Goal: Contribute content: Contribute content

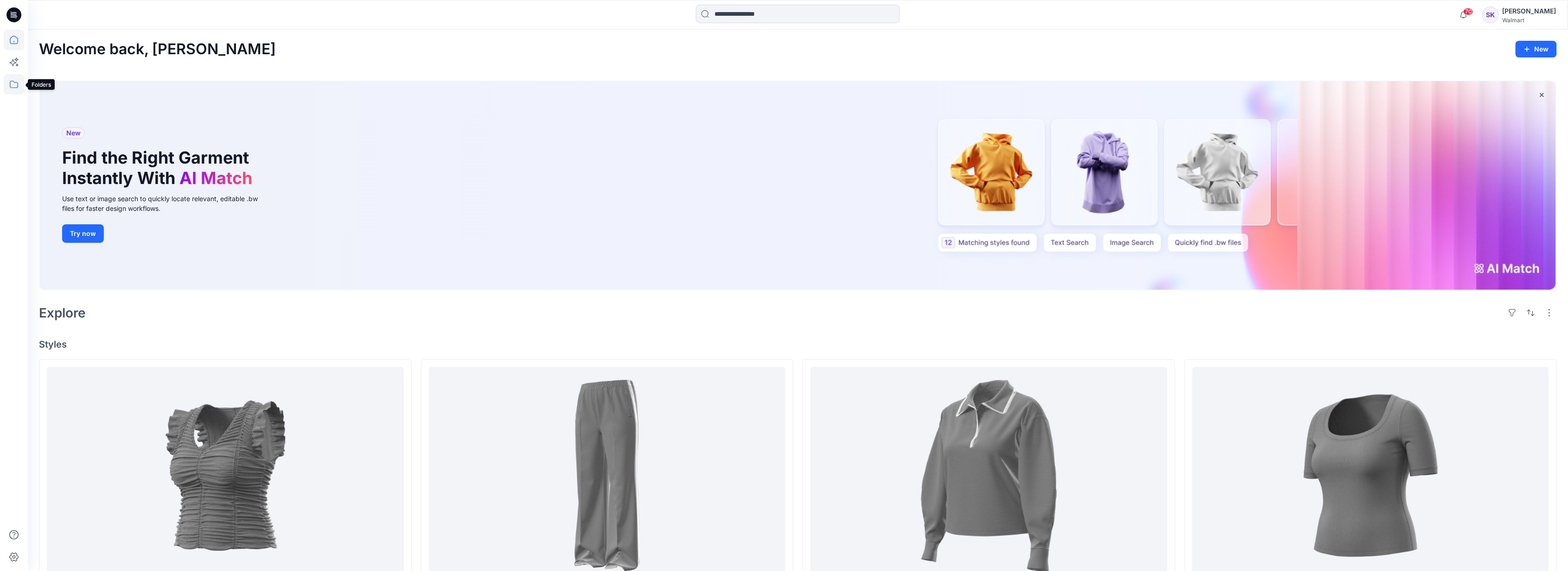
click at [12, 17] on icon at bounding box center [14, 84] width 9 height 7
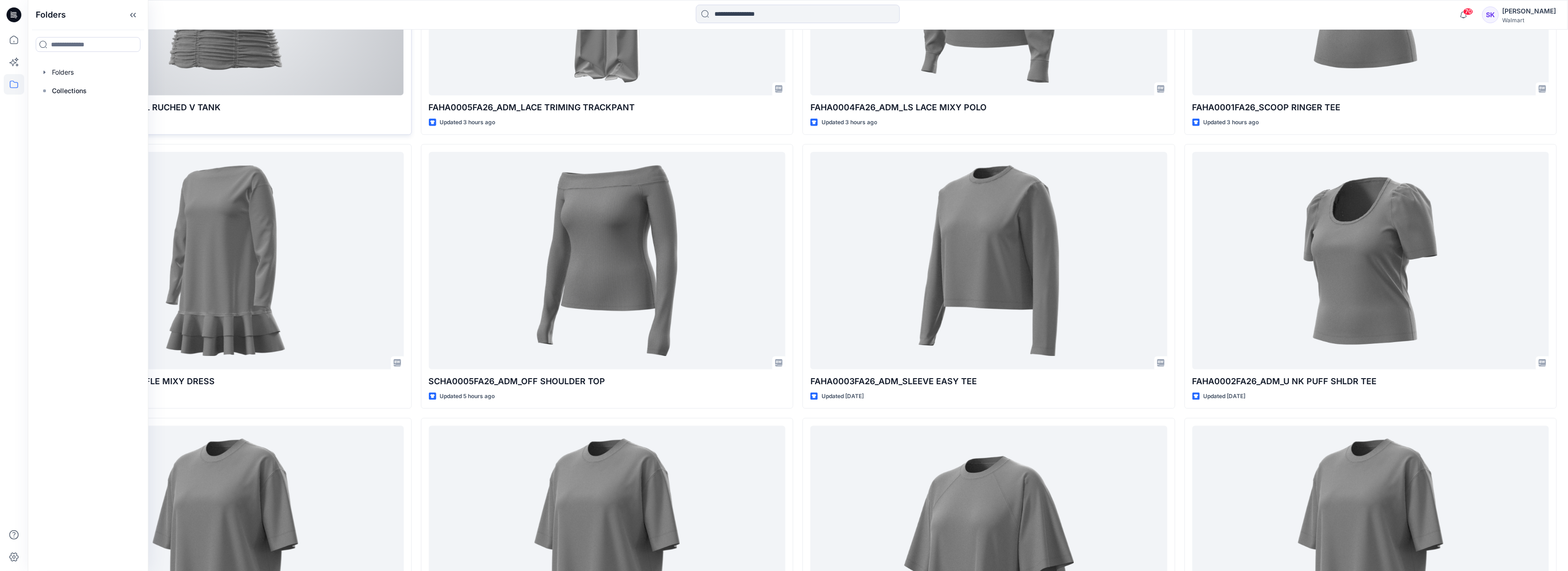
scroll to position [494, 0]
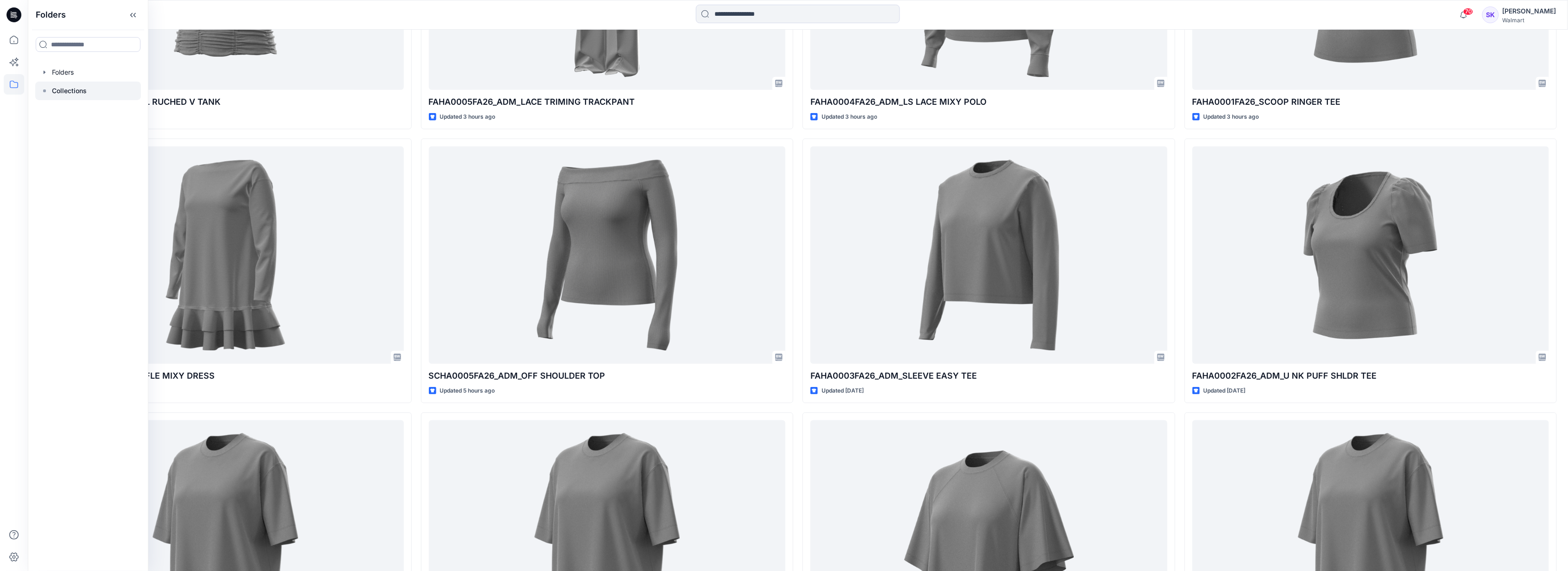
drag, startPoint x: 79, startPoint y: 87, endPoint x: 78, endPoint y: 92, distance: 5.1
click at [78, 17] on p "Collections" at bounding box center [69, 91] width 35 height 11
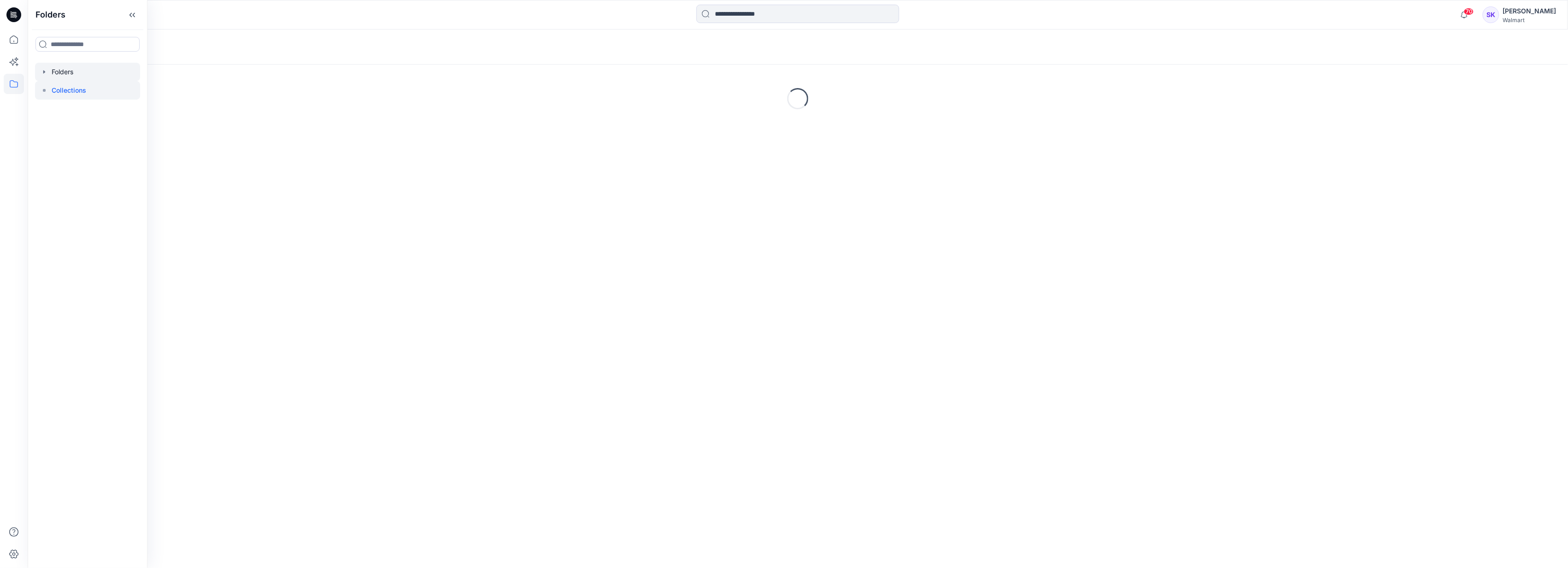
click at [70, 17] on div at bounding box center [88, 72] width 105 height 18
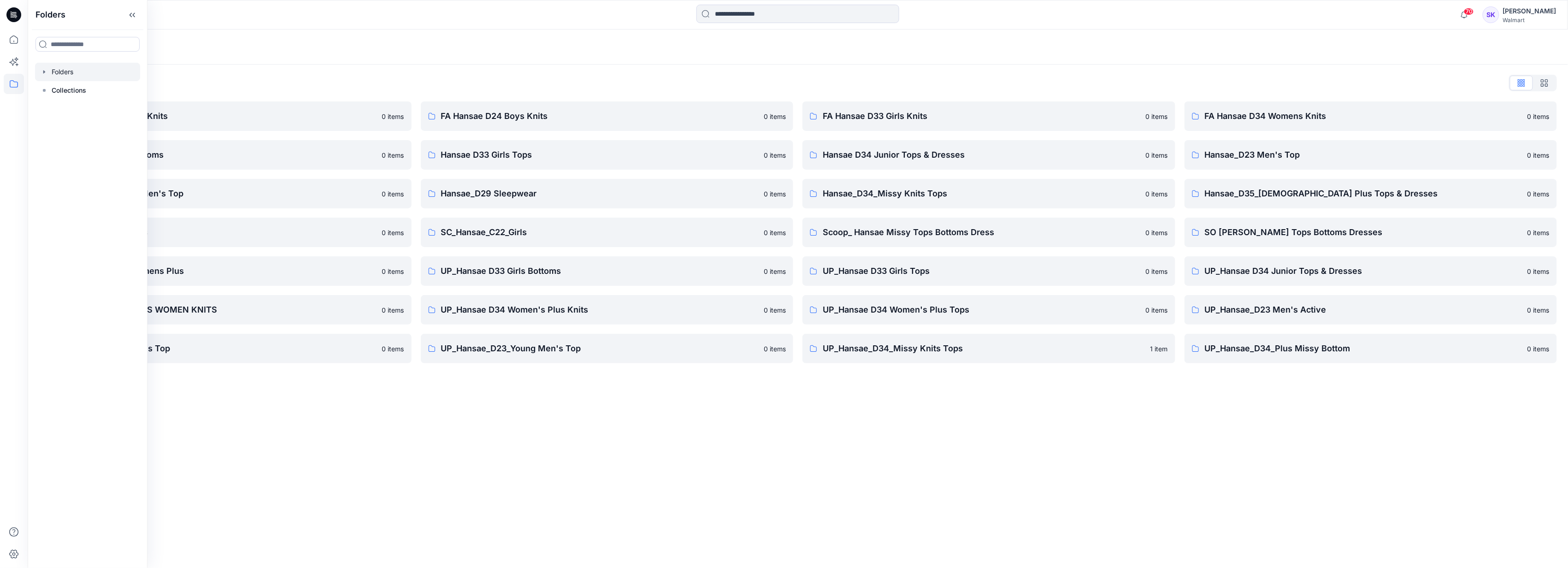
click at [371, 17] on div "Folders List" at bounding box center [798, 83] width 1518 height 15
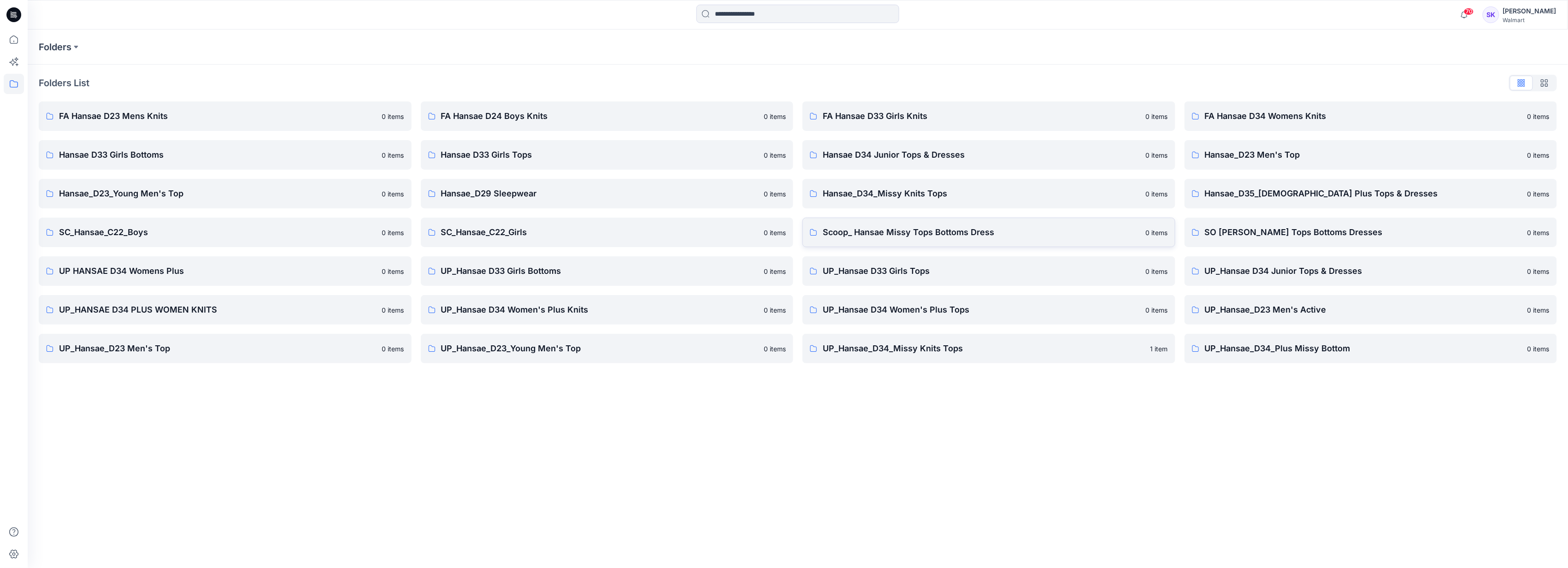
click at [371, 17] on p "Scoop_ Hansae Missy Tops Bottoms Dress" at bounding box center [982, 232] width 318 height 13
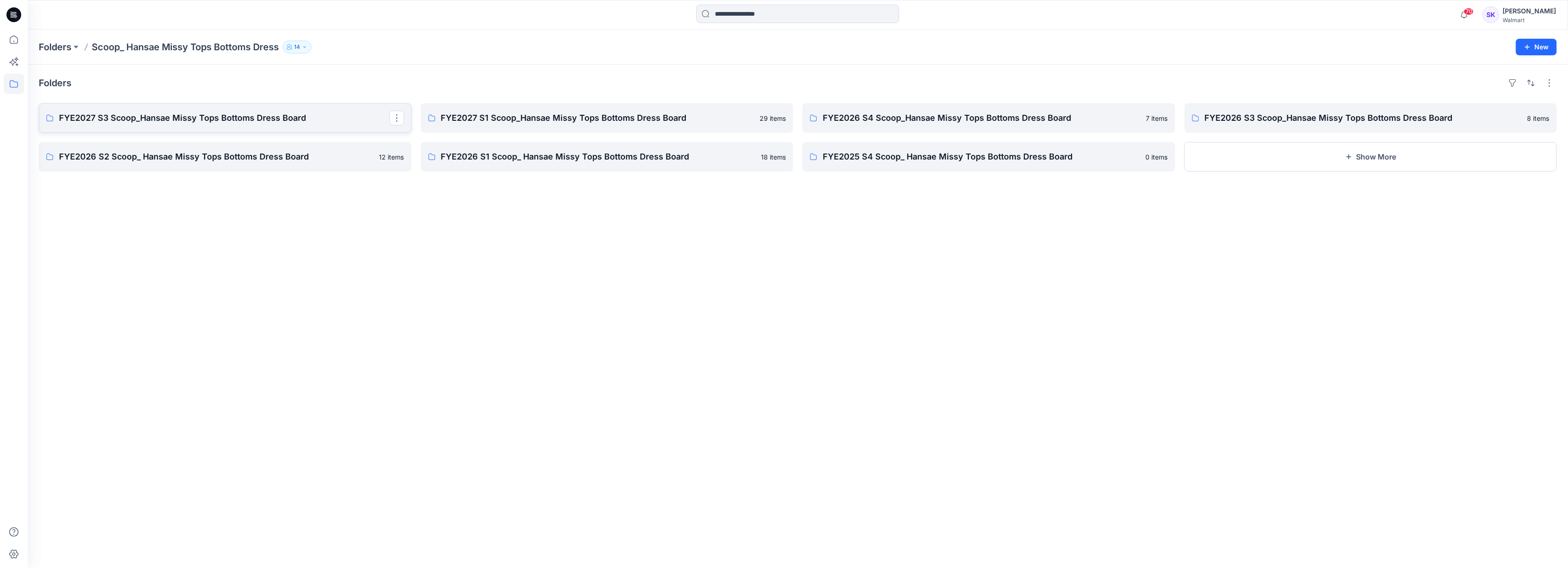
click at [267, 17] on p "FYE2027 S3 Scoop_Hansae Missy Tops Bottoms Dress Board" at bounding box center [224, 117] width 331 height 13
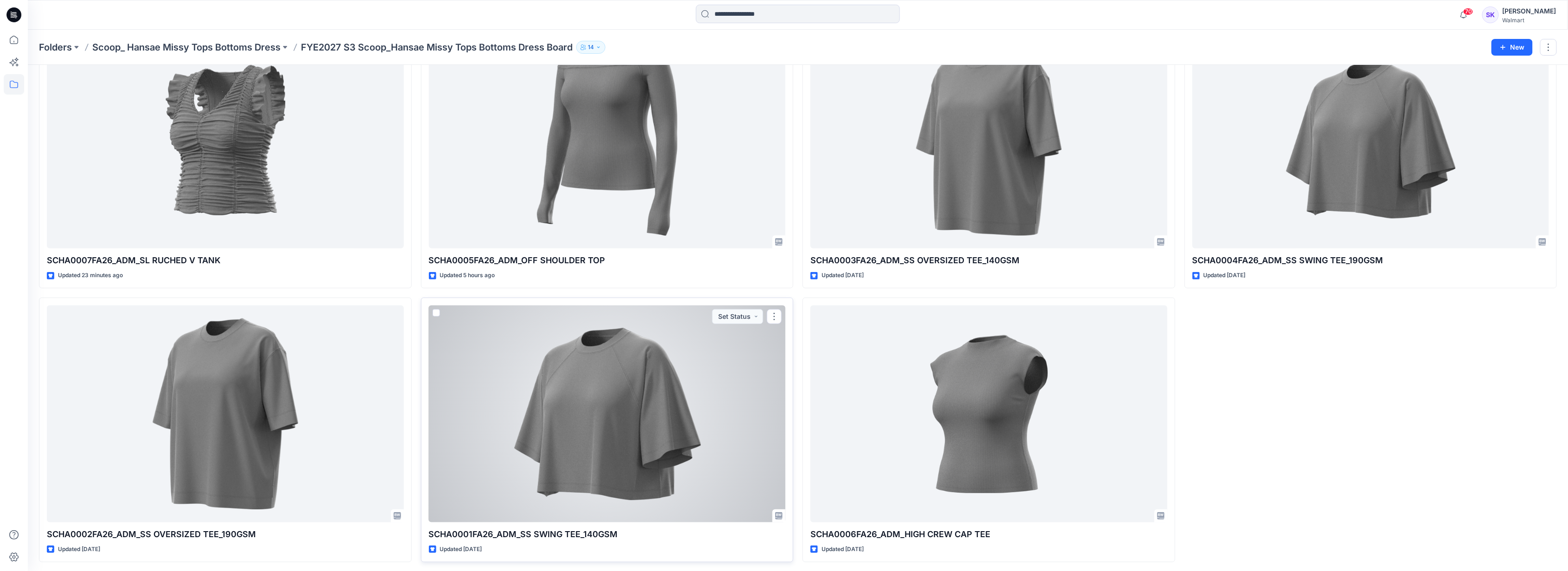
scroll to position [83, 0]
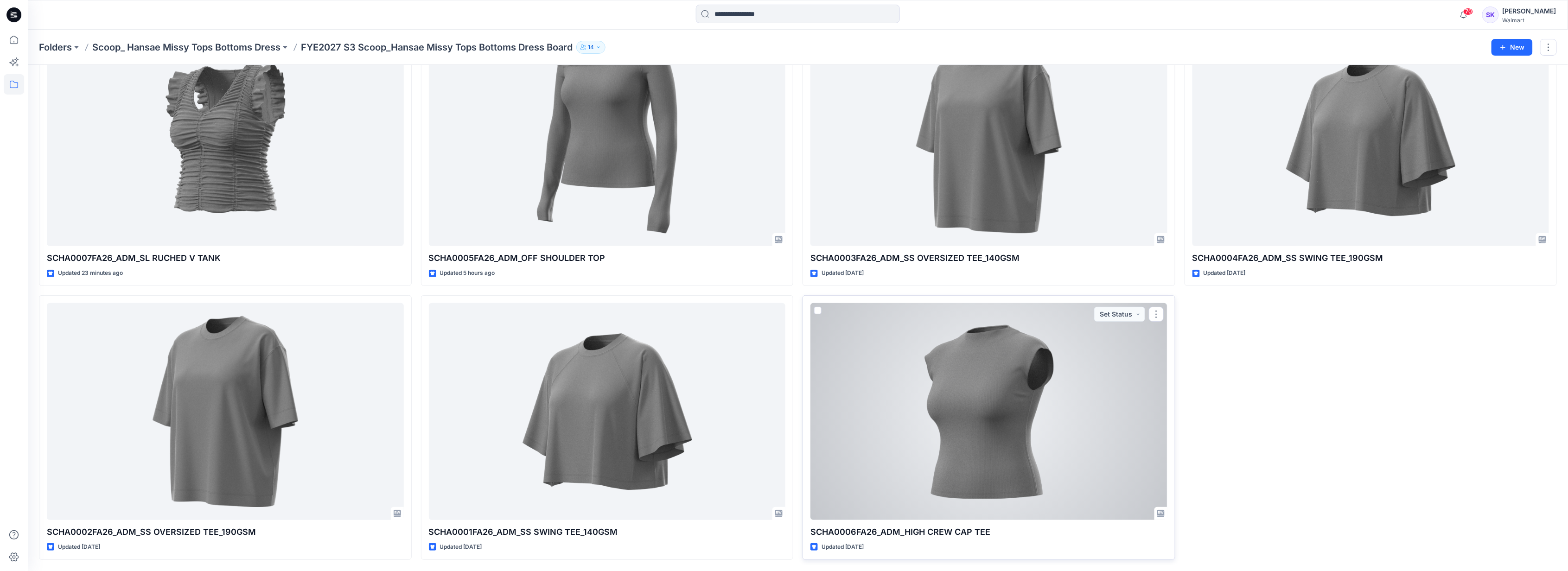
click at [373, 17] on div at bounding box center [989, 411] width 357 height 217
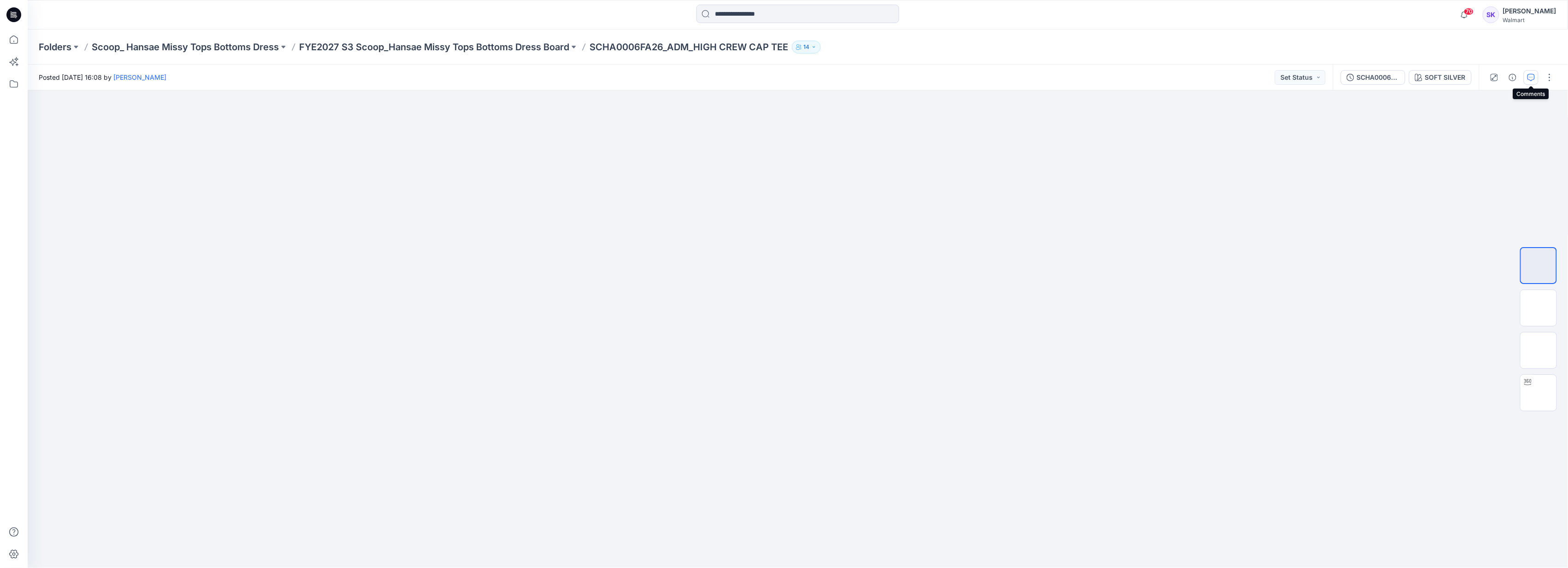
click at [371, 17] on icon "button" at bounding box center [1531, 77] width 7 height 7
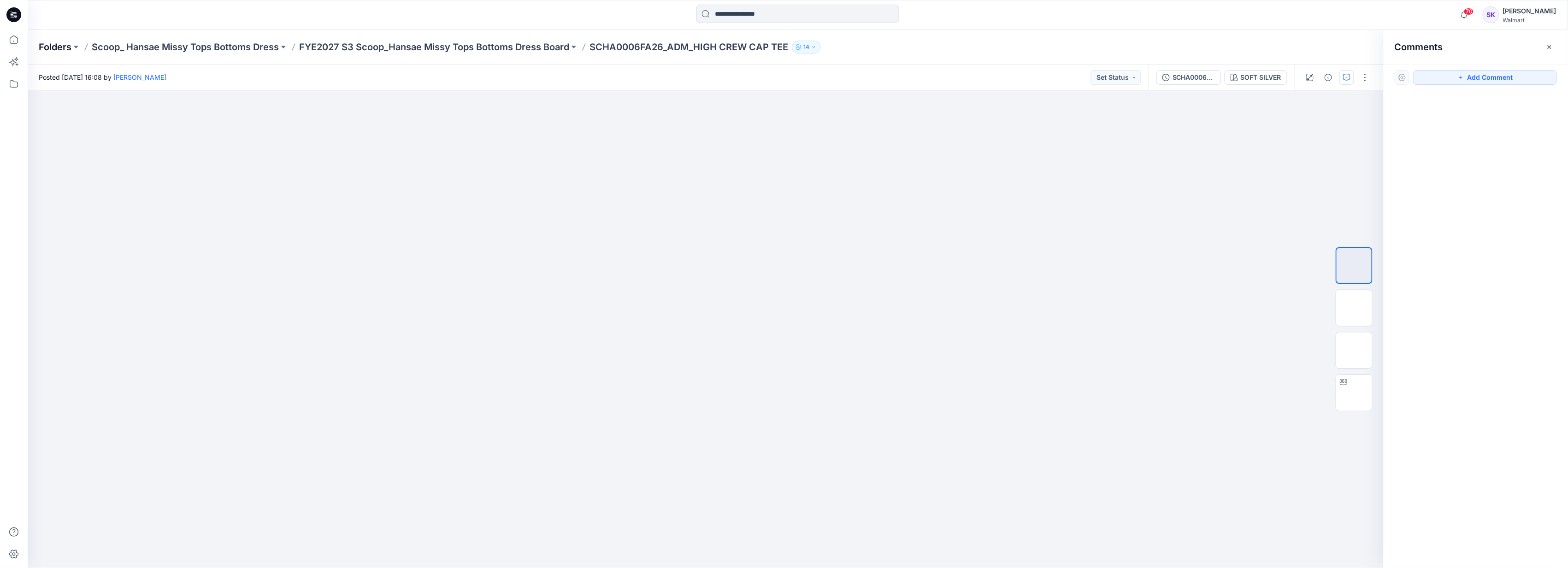
click at [56, 17] on p "Folders" at bounding box center [55, 47] width 33 height 13
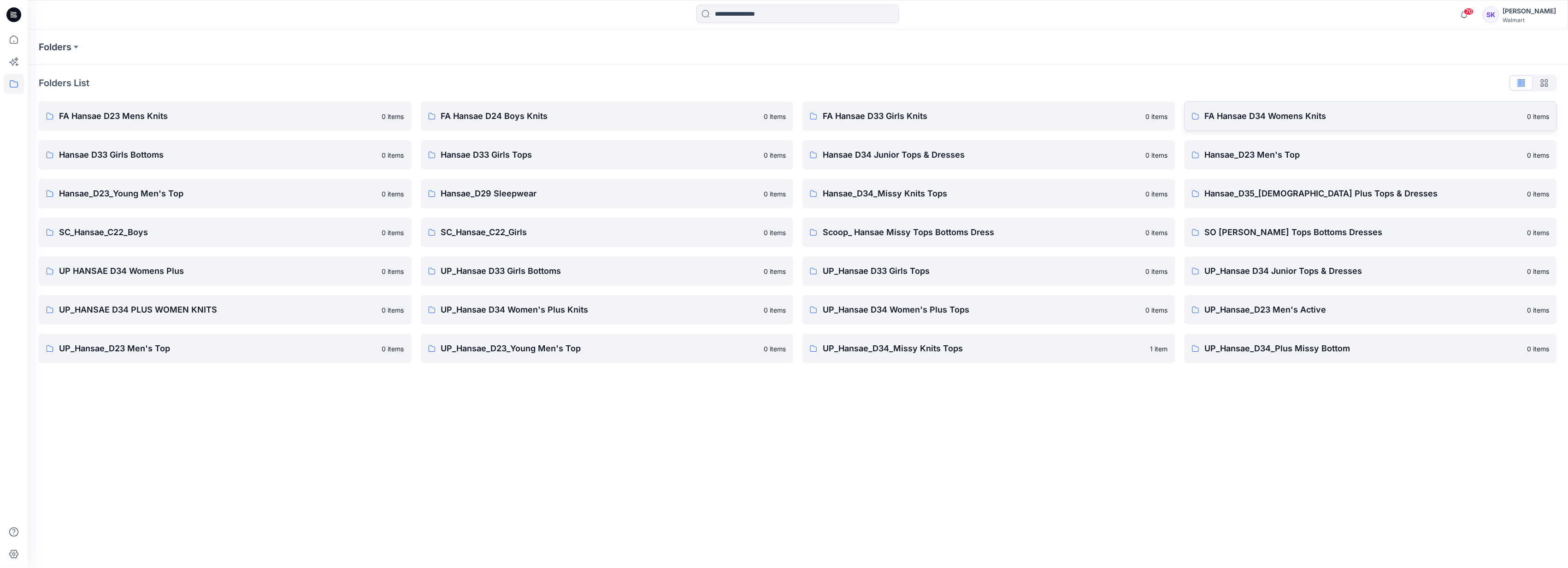
click at [371, 17] on p "FA Hansae D34 Womens Knits" at bounding box center [1363, 116] width 318 height 13
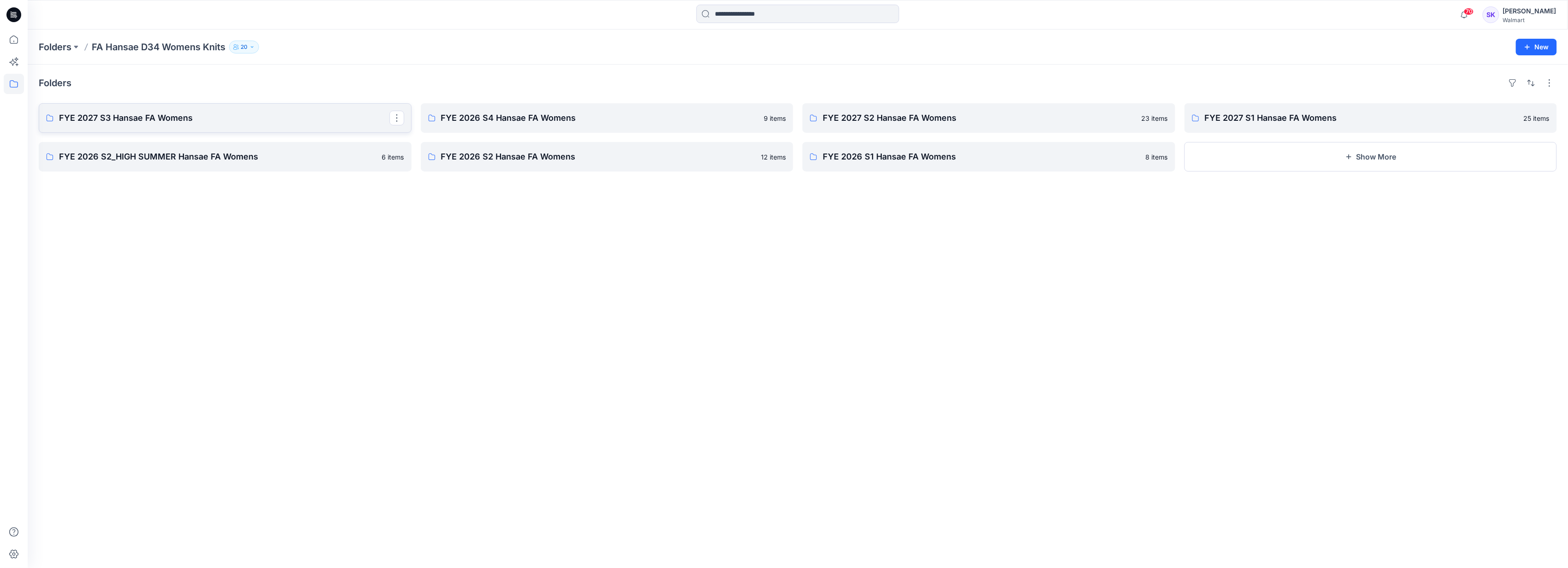
click at [227, 17] on p "FYE 2027 S3 Hansae FA Womens" at bounding box center [224, 117] width 331 height 13
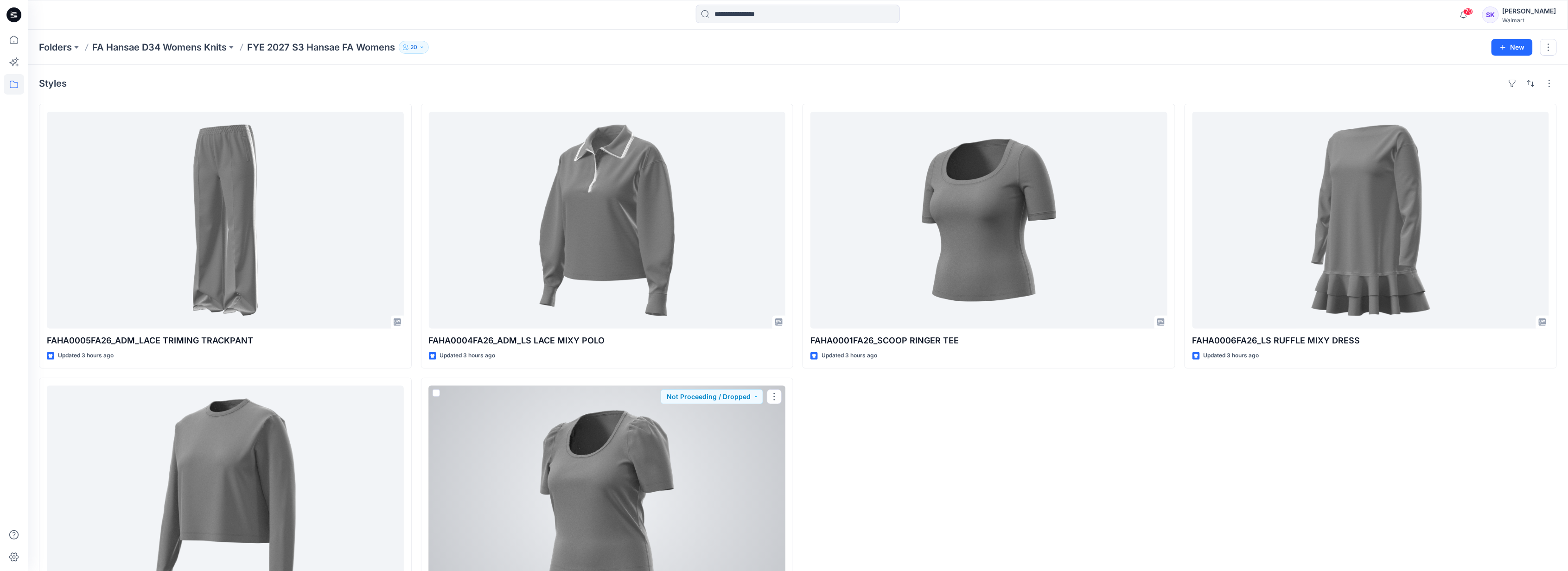
scroll to position [83, 0]
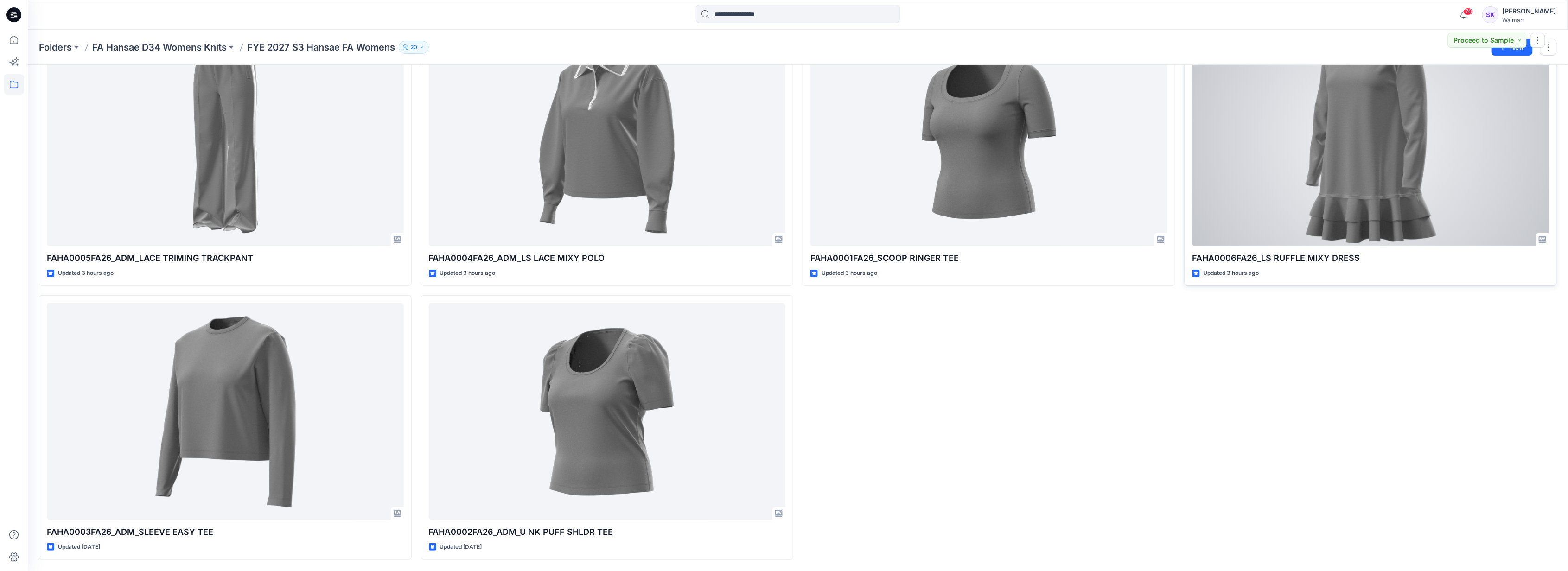
click at [373, 17] on div at bounding box center [1371, 138] width 357 height 217
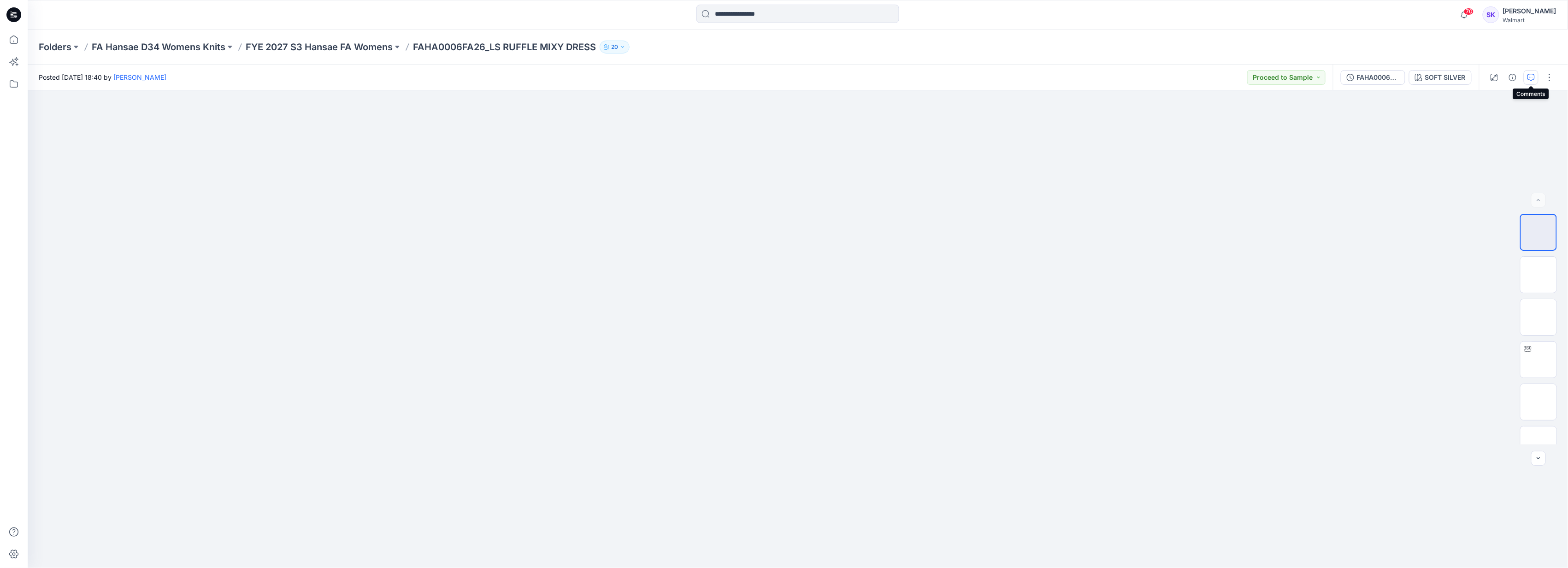
click at [371, 17] on icon "button" at bounding box center [1531, 77] width 7 height 7
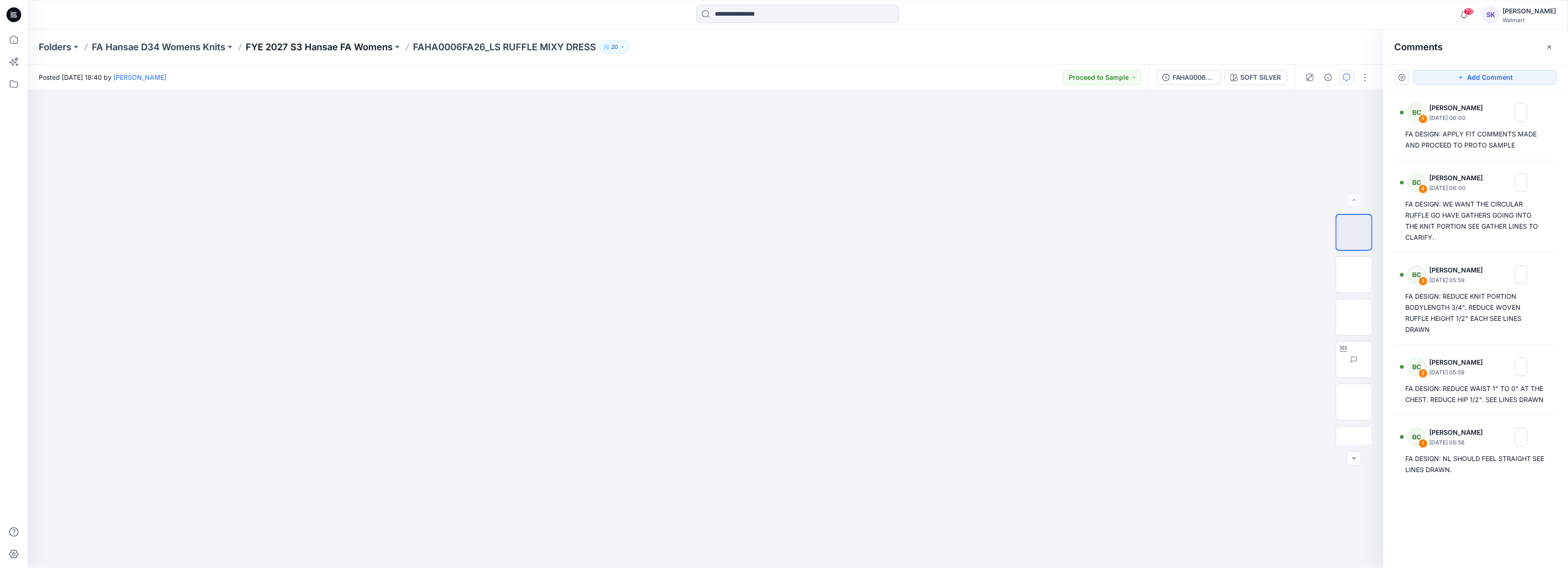
click at [354, 17] on p "FYE 2027 S3 Hansae FA Womens" at bounding box center [320, 47] width 147 height 13
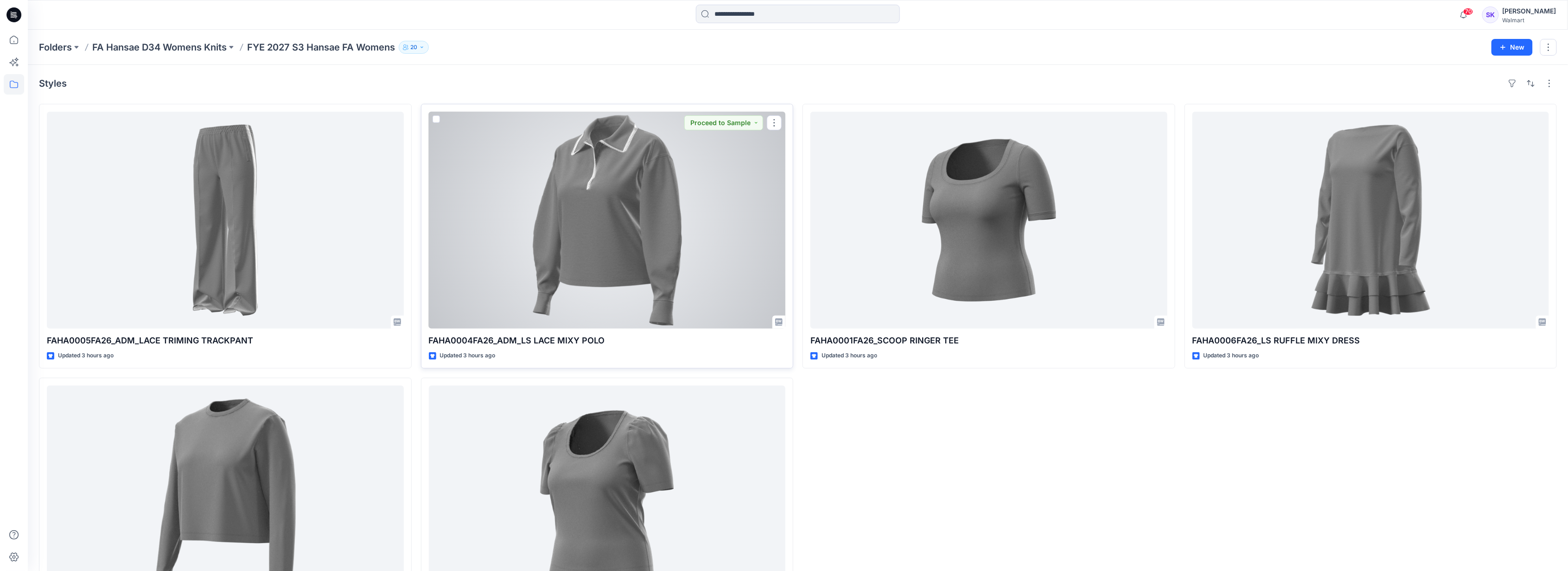
click at [373, 17] on div at bounding box center [607, 220] width 357 height 217
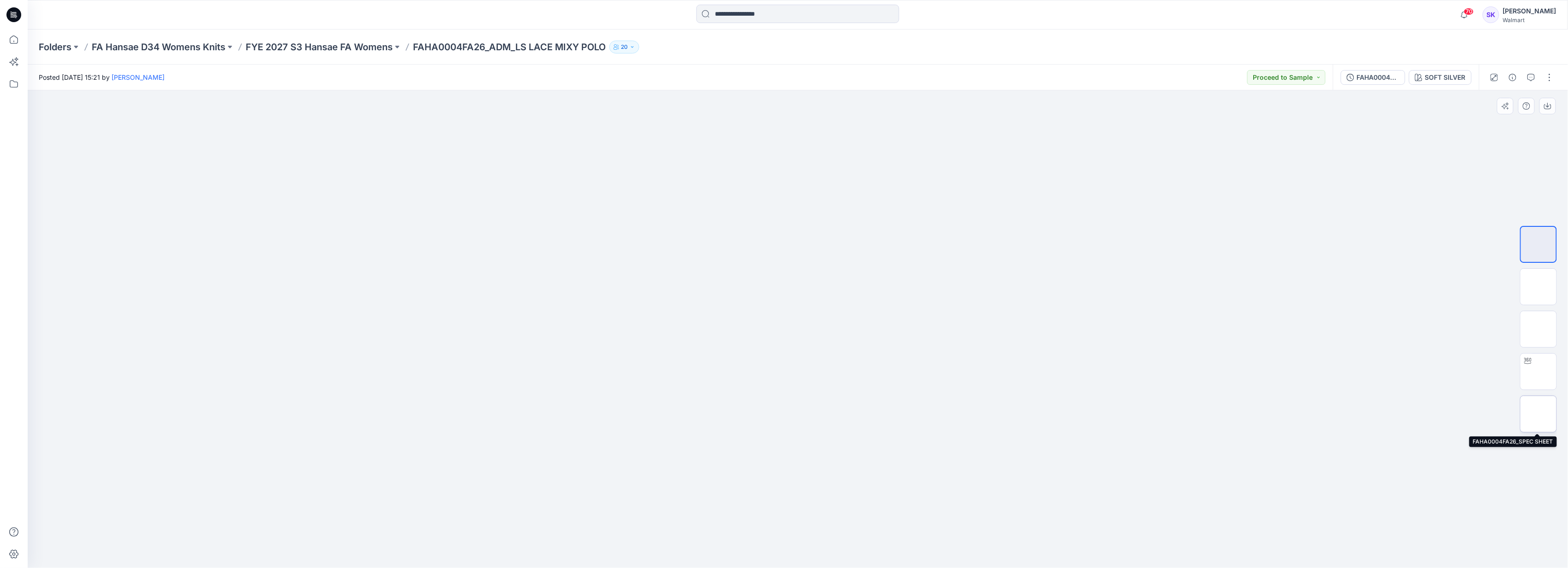
click at [371, 17] on img at bounding box center [1539, 414] width 0 height 0
click at [371, 17] on icon "button" at bounding box center [1531, 77] width 7 height 7
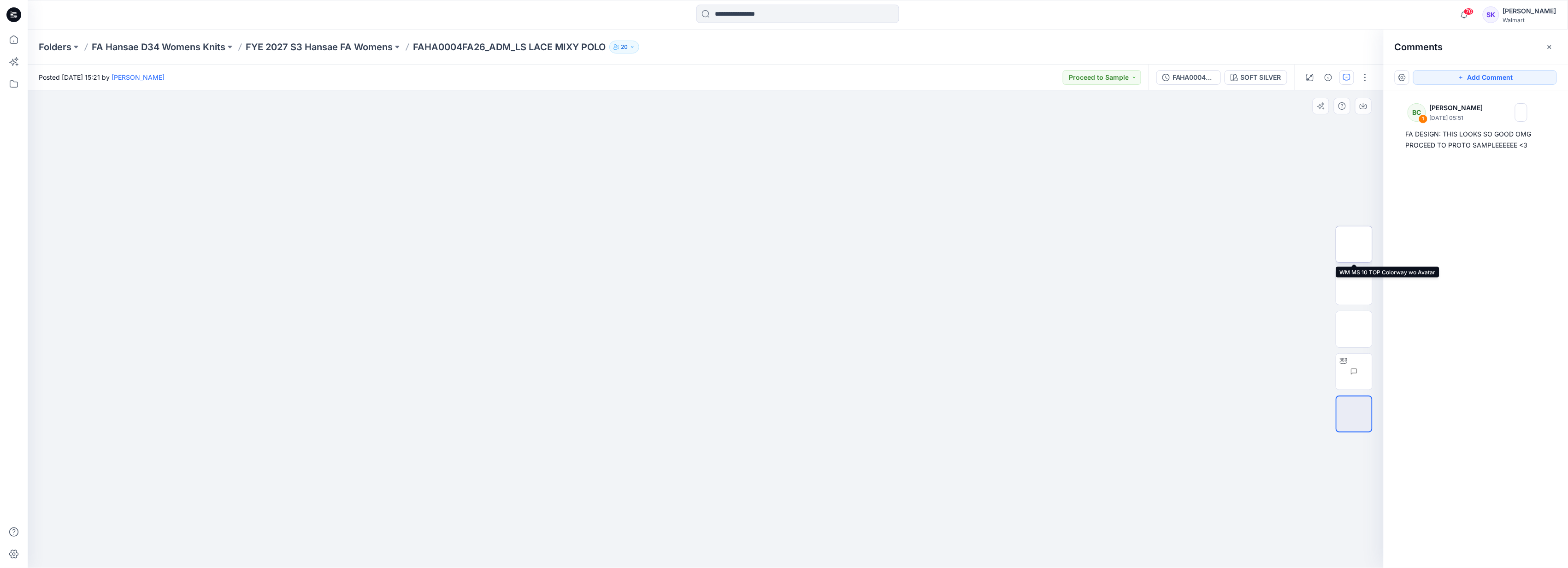
click at [371, 17] on img at bounding box center [1354, 244] width 0 height 0
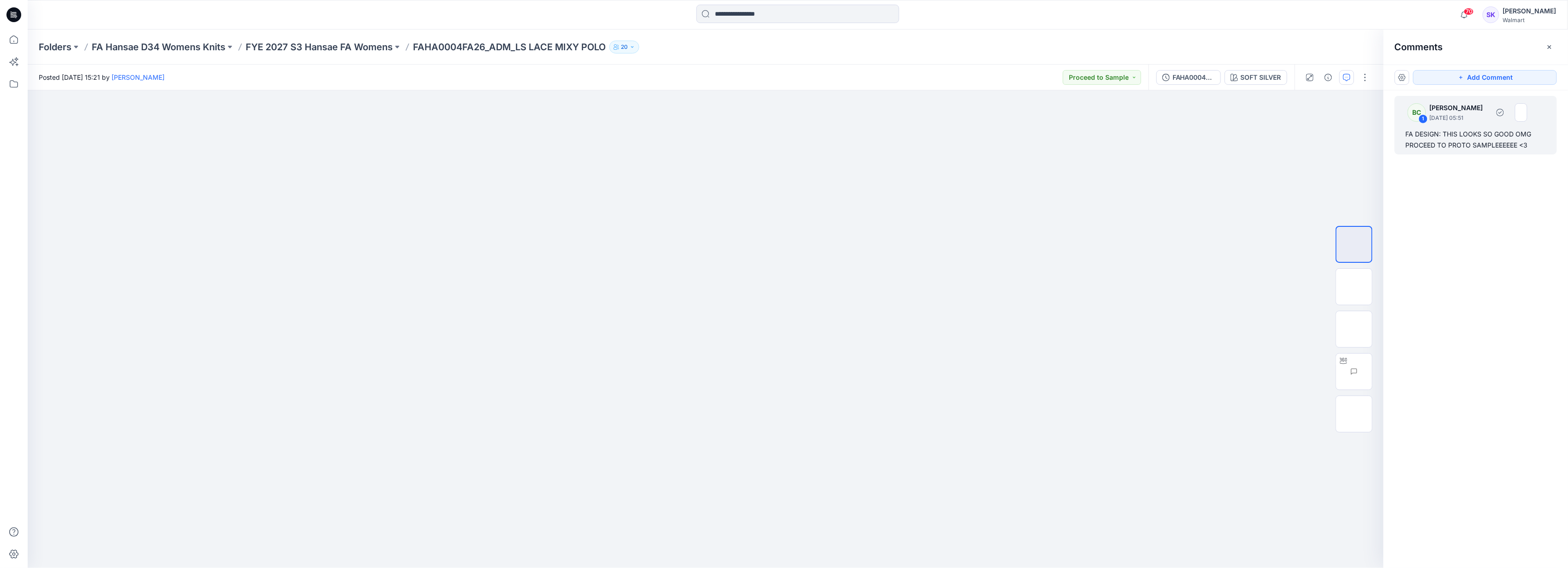
click at [371, 17] on img at bounding box center [1521, 113] width 12 height 18
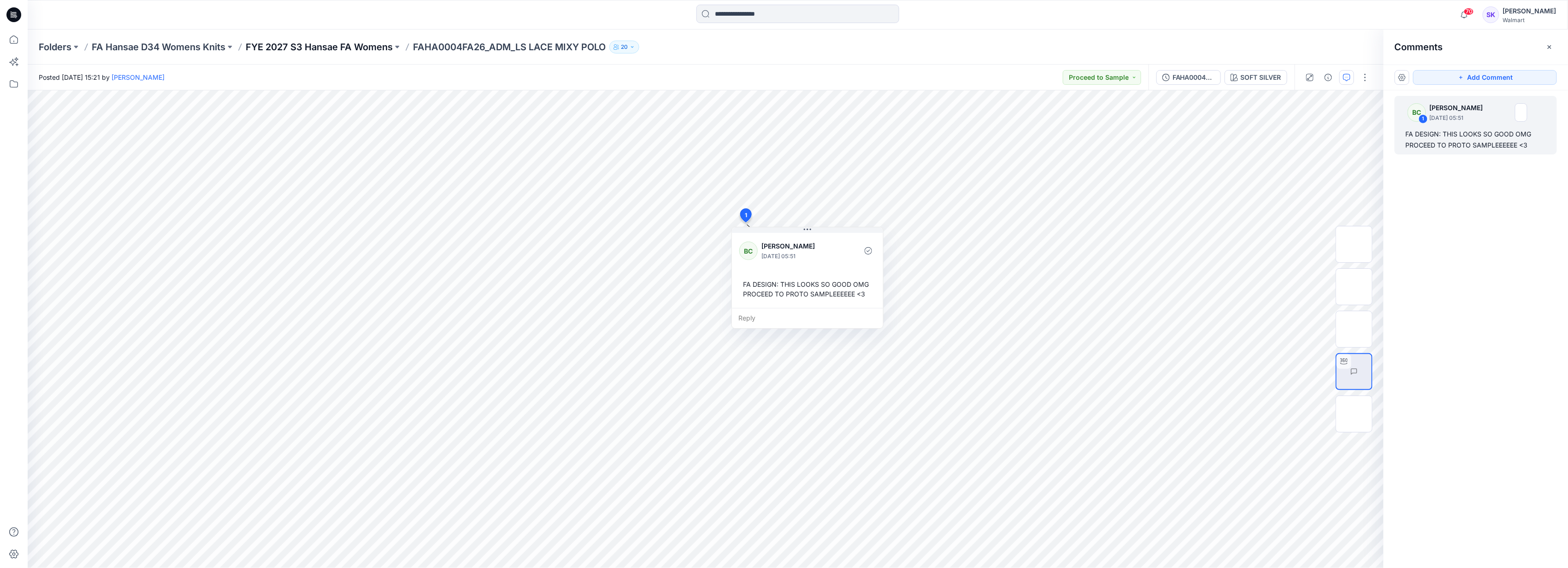
click at [316, 17] on p "FYE 2027 S3 Hansae FA Womens" at bounding box center [320, 47] width 147 height 13
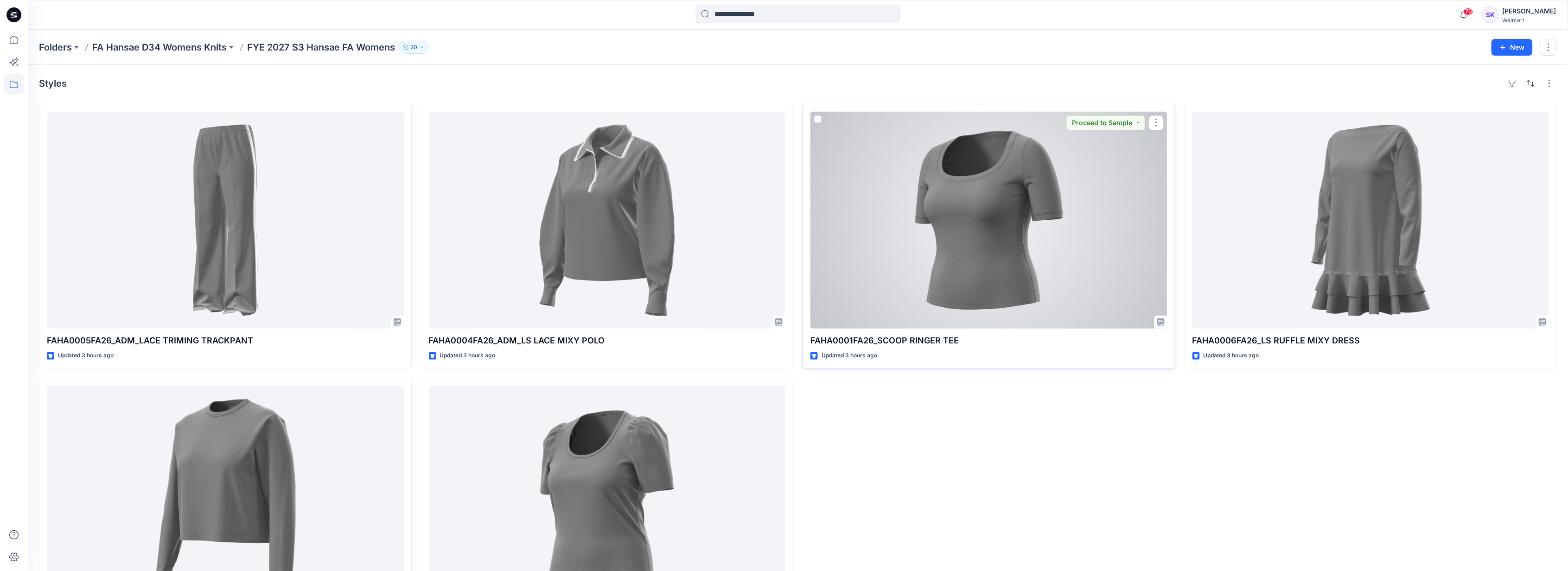
click at [373, 17] on div at bounding box center [989, 220] width 357 height 217
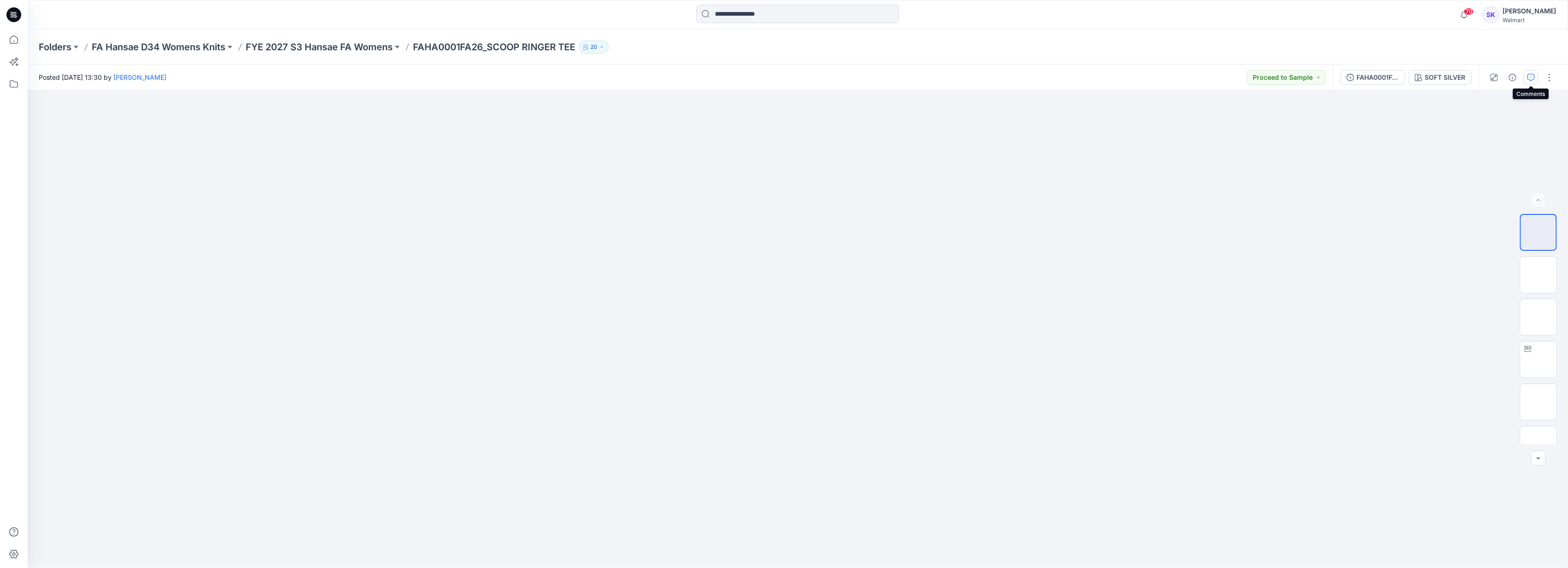
click at [371, 17] on icon "button" at bounding box center [1531, 77] width 7 height 7
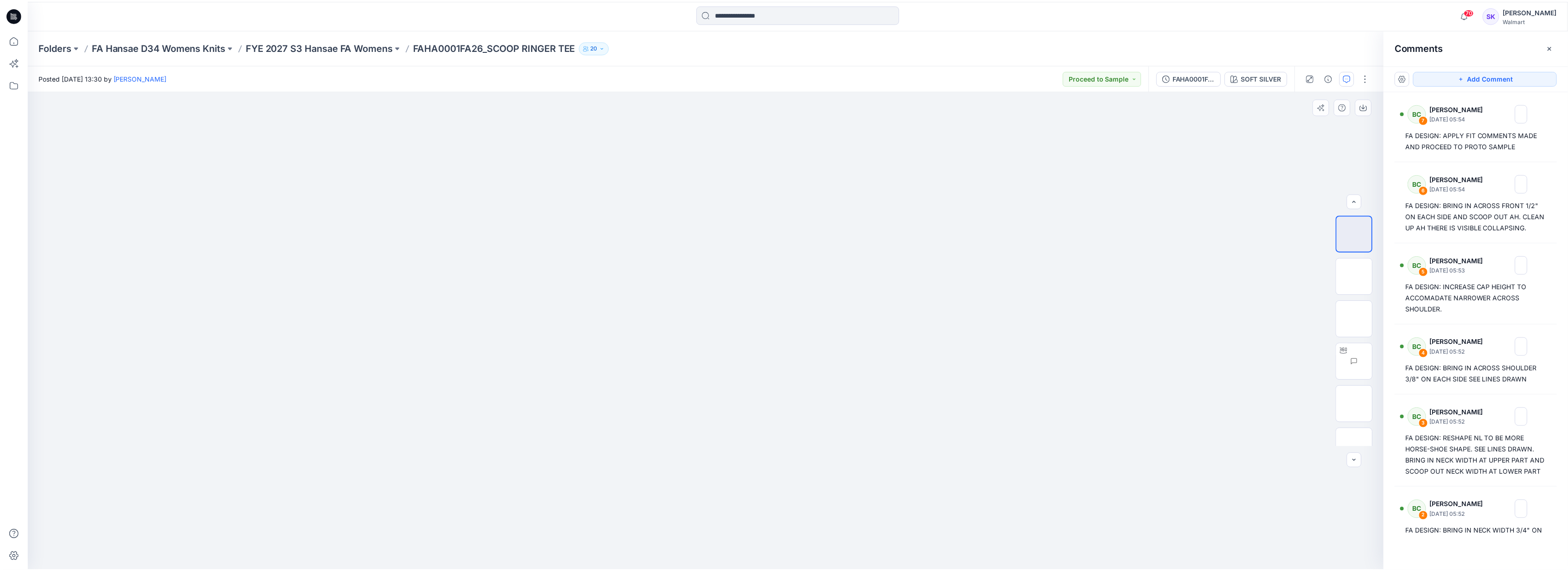
scroll to position [18, 0]
click at [361, 17] on p "FYE 2027 S3 Hansae FA Womens" at bounding box center [321, 47] width 148 height 13
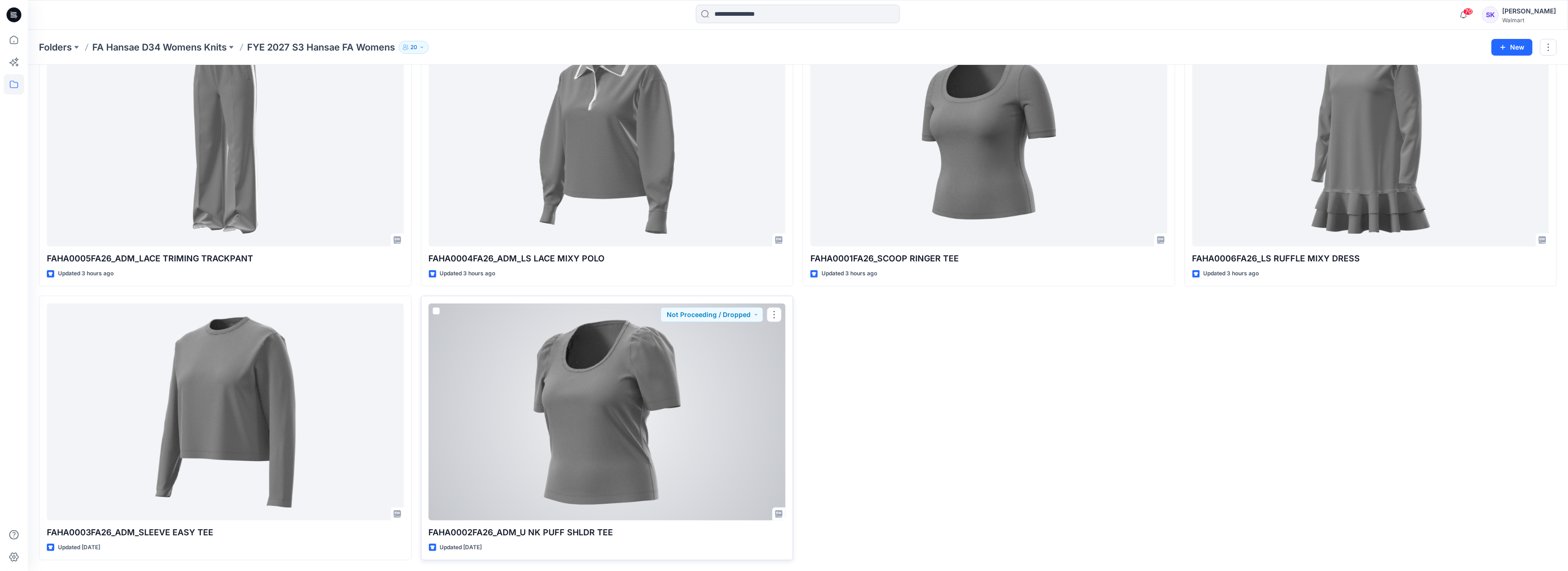
scroll to position [83, 0]
click at [373, 17] on div at bounding box center [607, 411] width 357 height 217
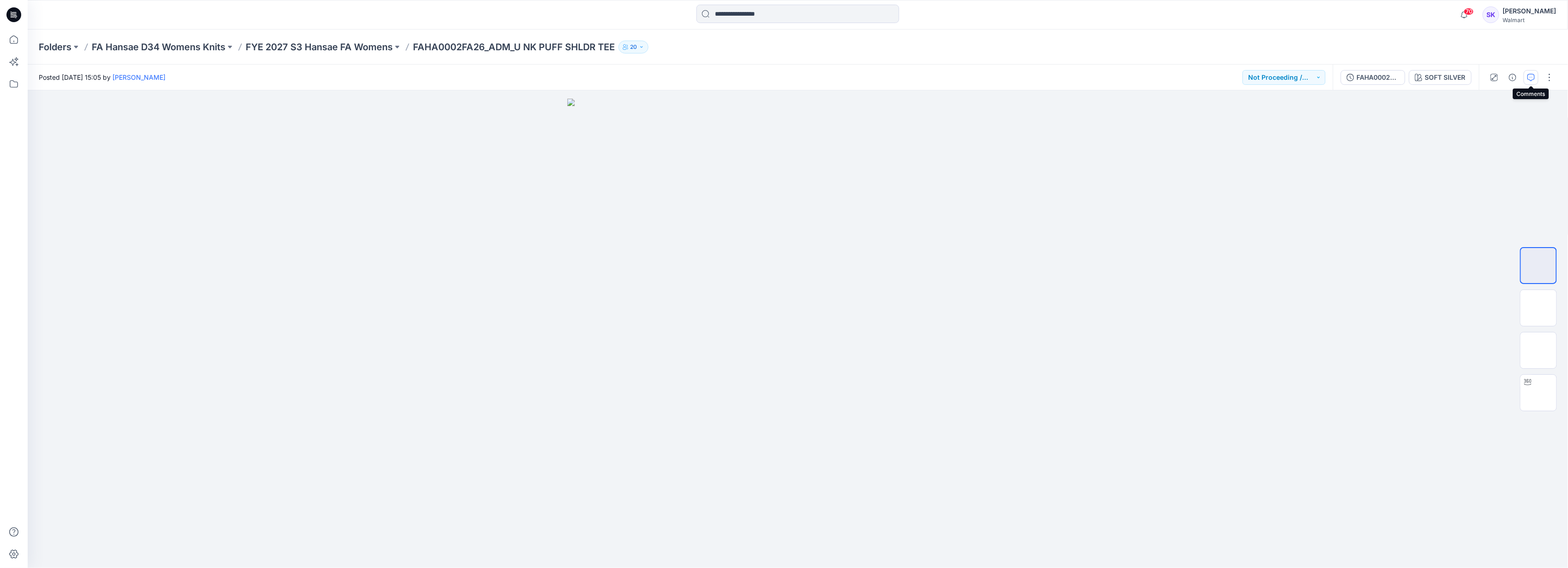
click at [371, 17] on icon "button" at bounding box center [1531, 77] width 7 height 7
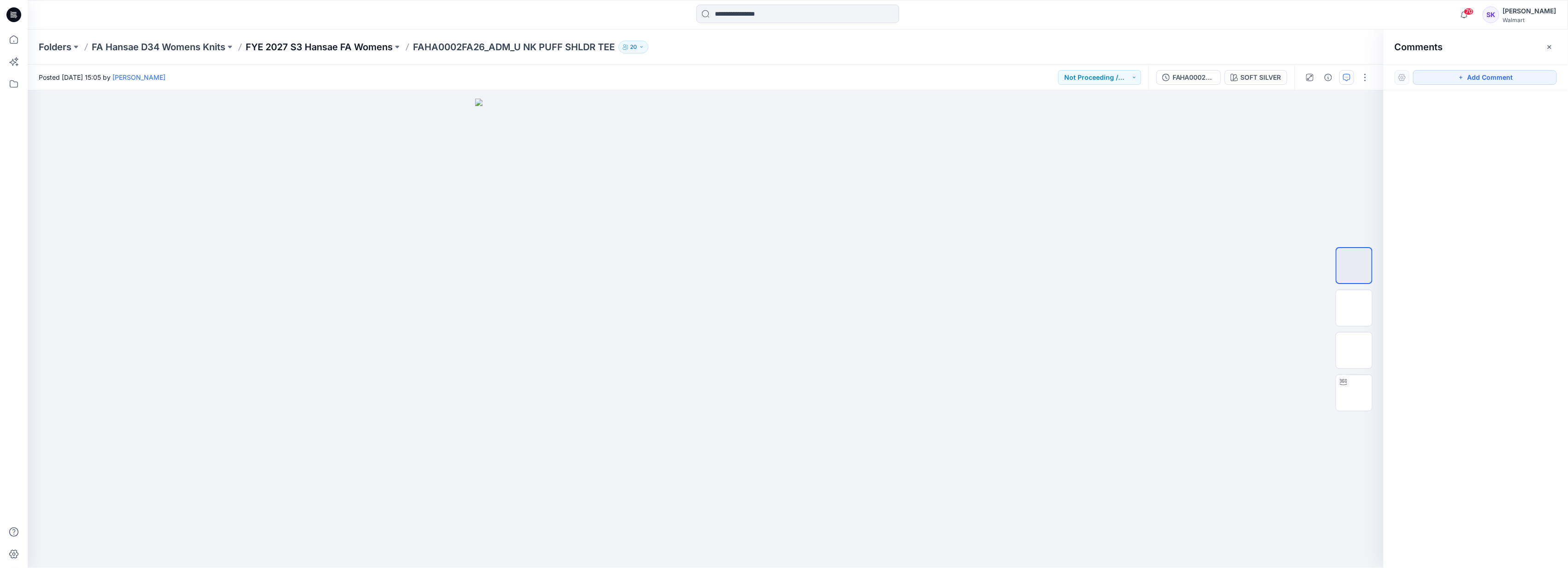
click at [351, 17] on p "FYE 2027 S3 Hansae FA Womens" at bounding box center [320, 47] width 147 height 13
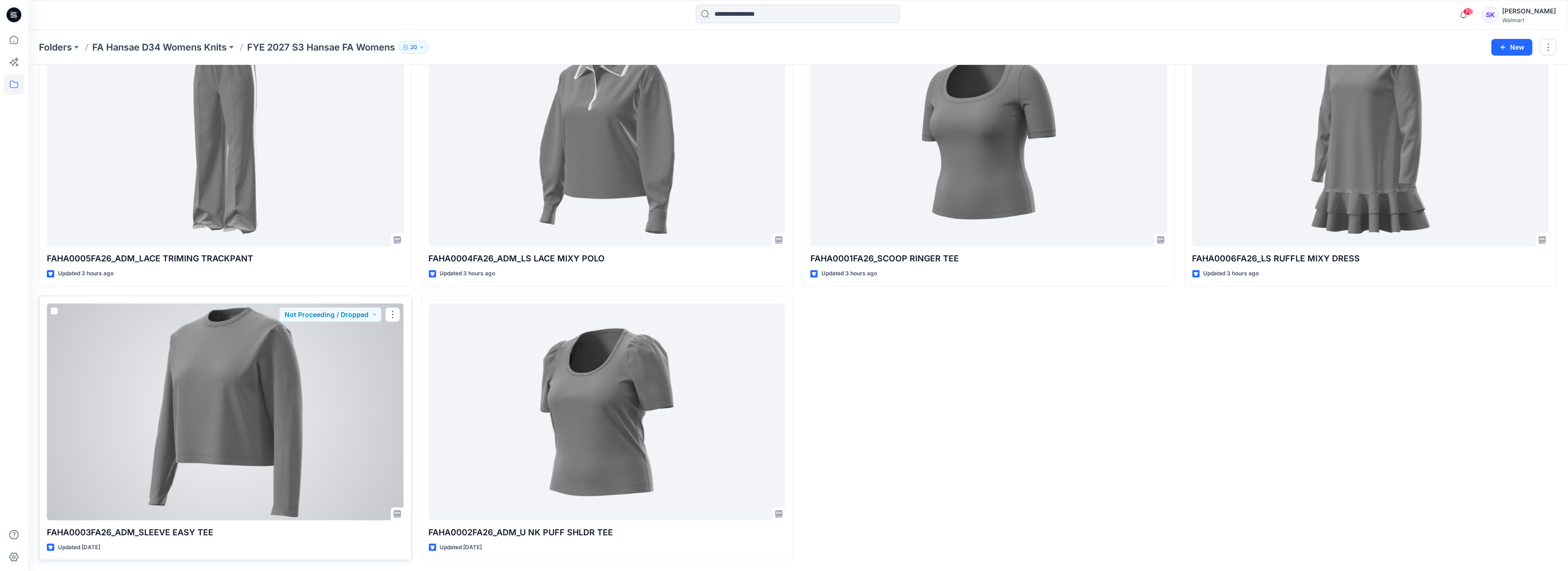
scroll to position [83, 0]
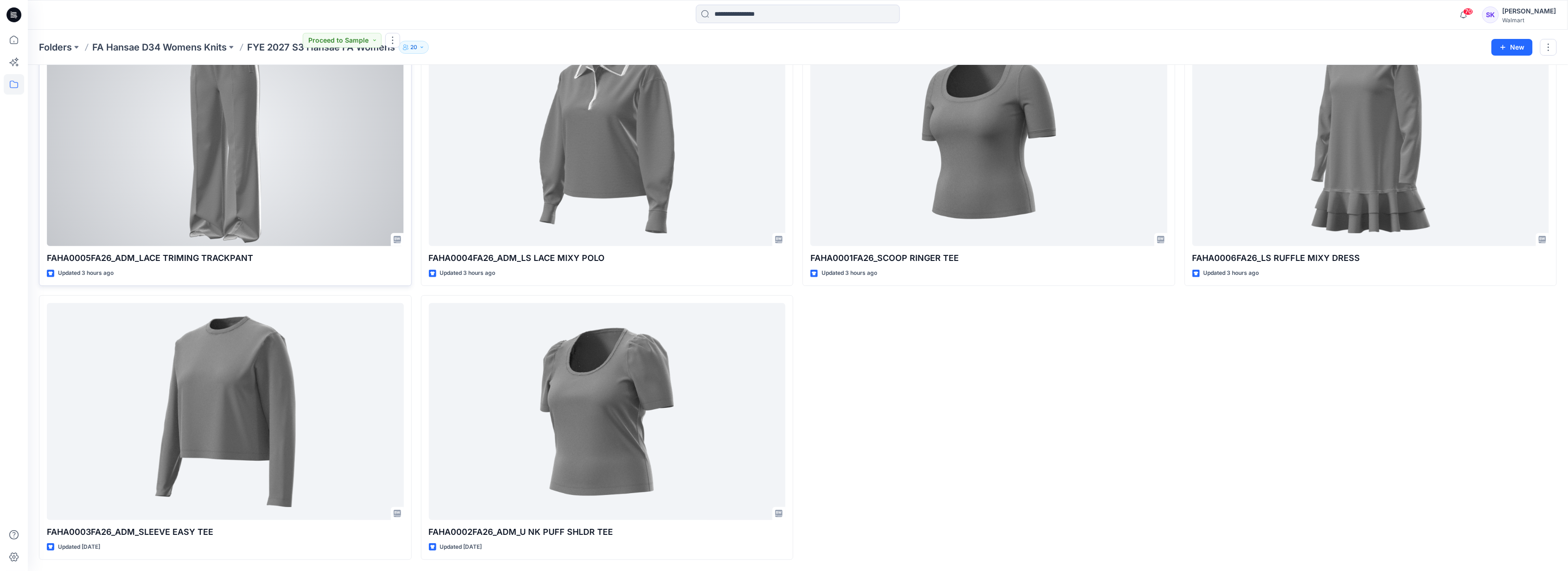
click at [223, 17] on div at bounding box center [225, 138] width 357 height 217
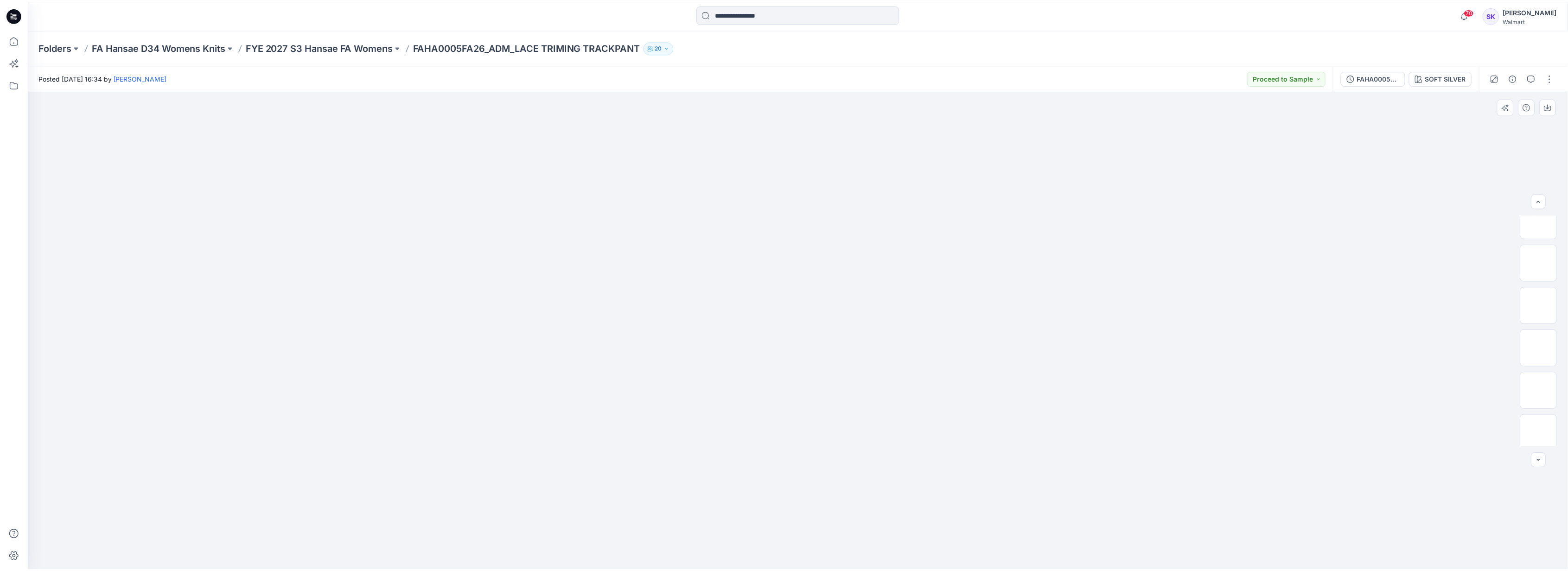
scroll to position [61, 0]
click at [373, 17] on img at bounding box center [1548, 428] width 0 height 0
click at [56, 17] on p "Folders" at bounding box center [56, 47] width 33 height 13
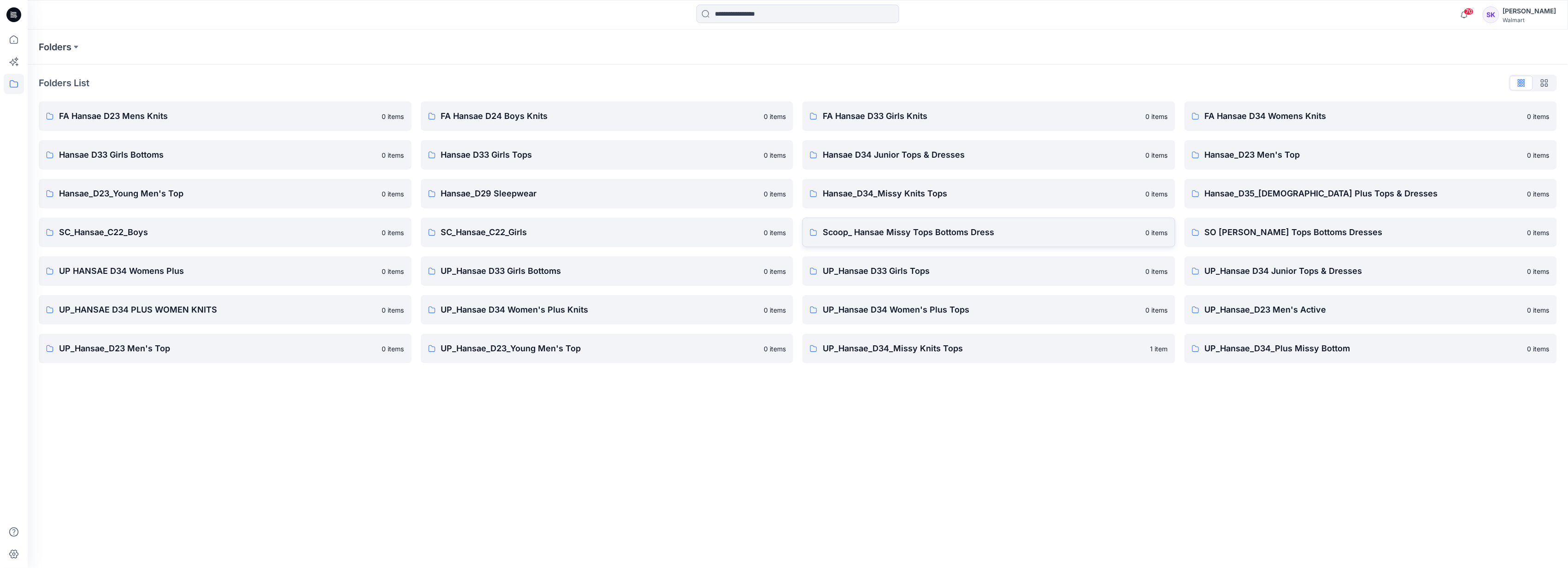
click at [371, 17] on p "Scoop_ Hansae Missy Tops Bottoms Dress" at bounding box center [982, 232] width 318 height 13
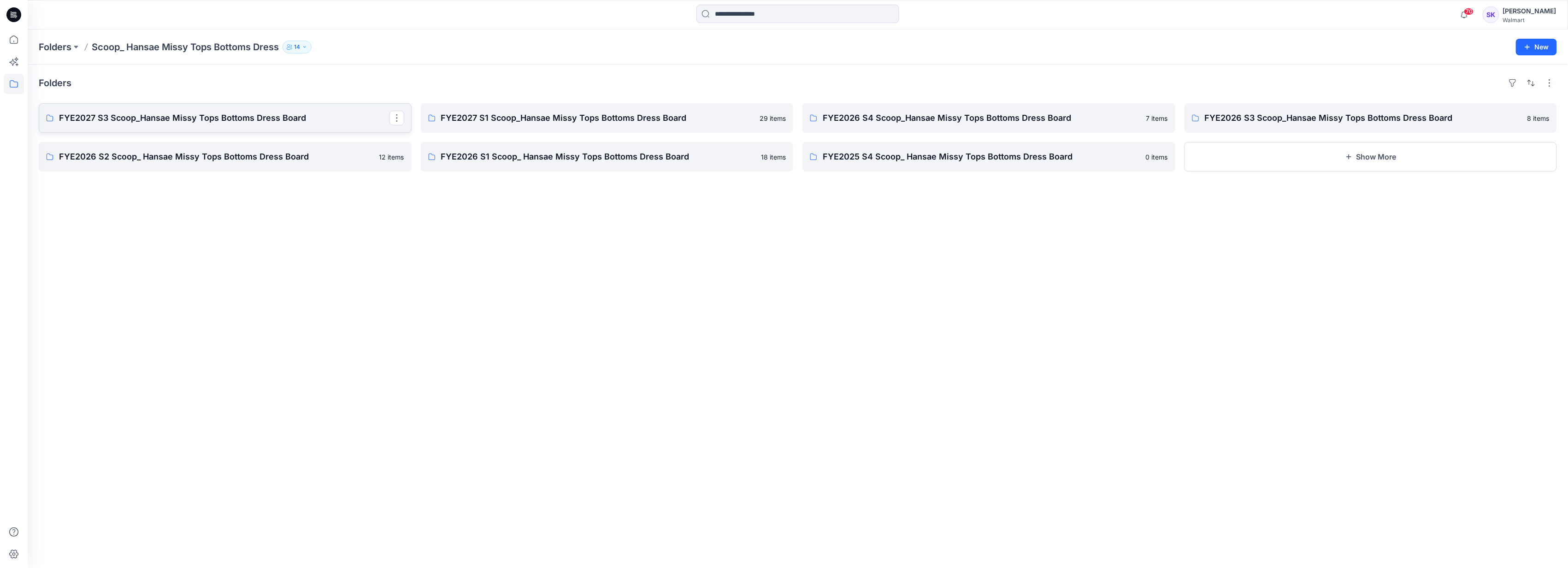
click at [294, 17] on p "FYE2027 S3 Scoop_Hansae Missy Tops Bottoms Dress Board" at bounding box center [224, 117] width 331 height 13
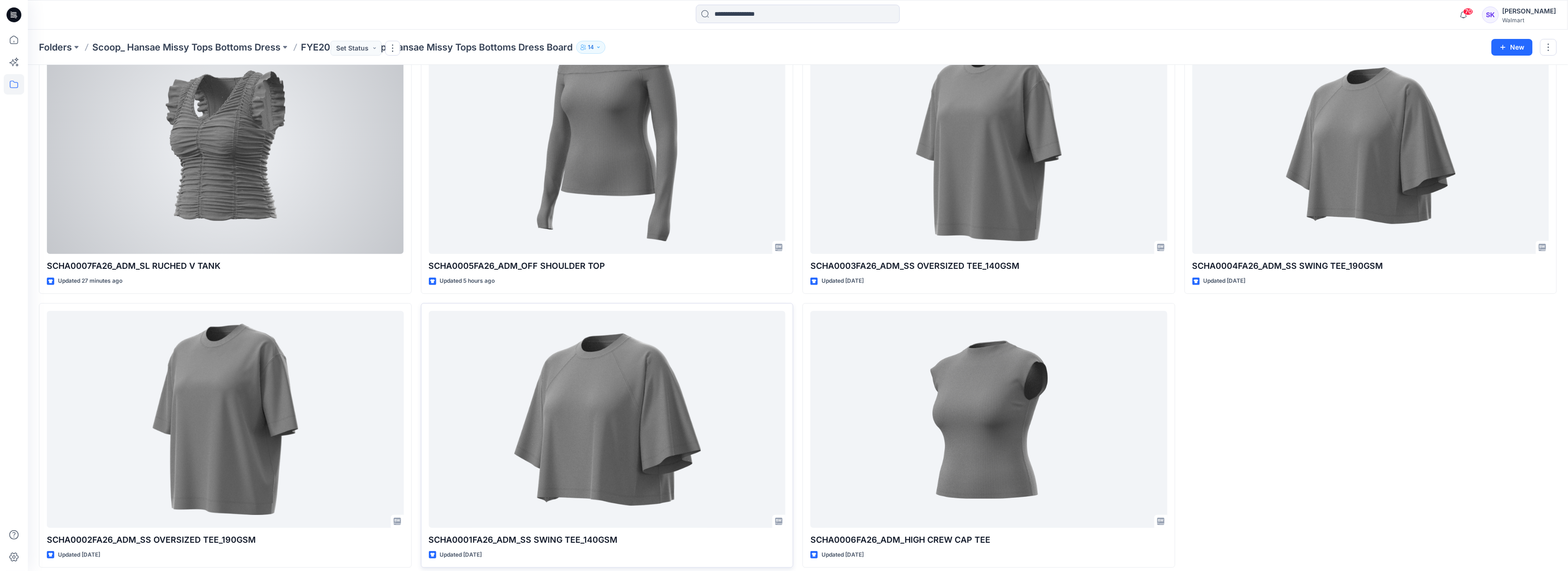
scroll to position [83, 0]
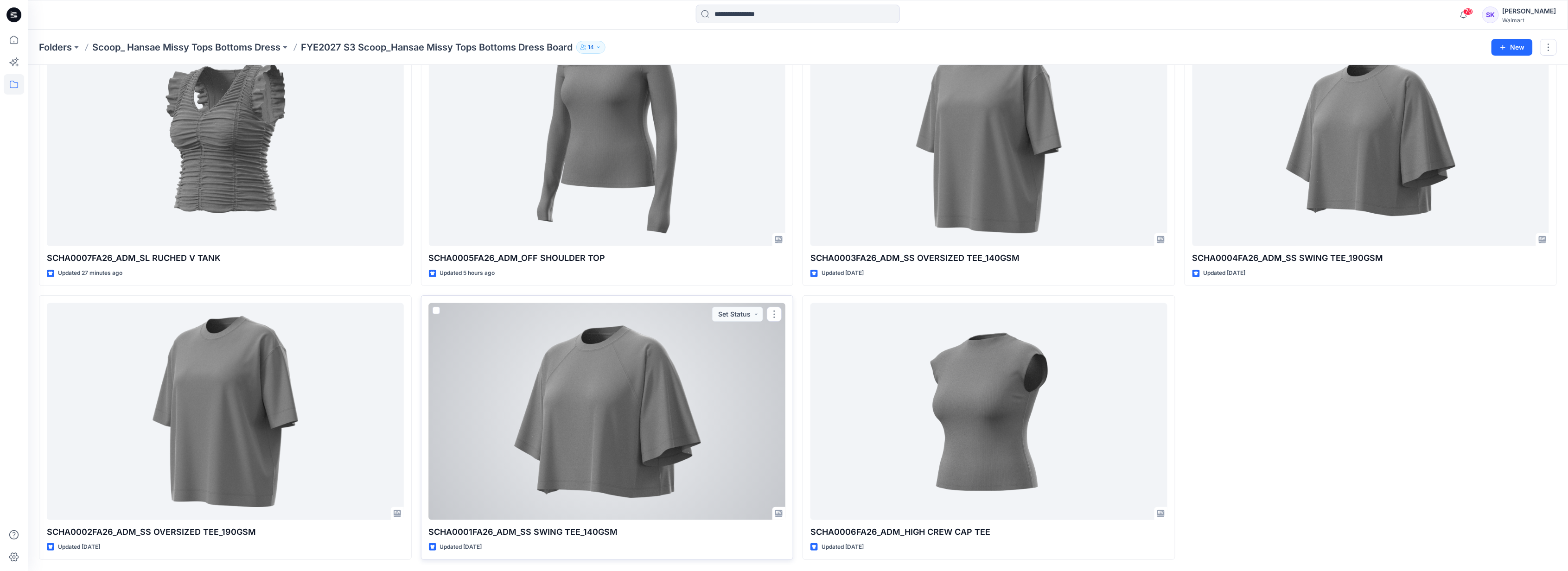
click at [373, 17] on div at bounding box center [607, 411] width 357 height 217
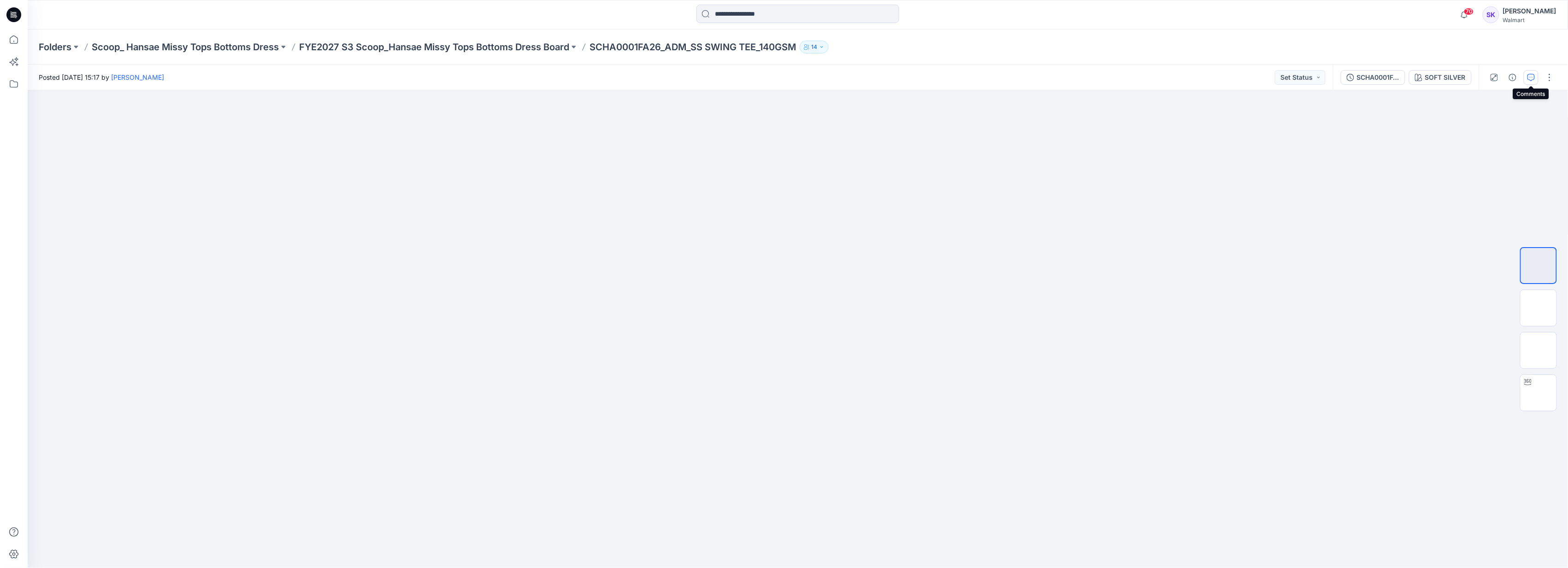
click at [371, 17] on icon "button" at bounding box center [1531, 77] width 7 height 7
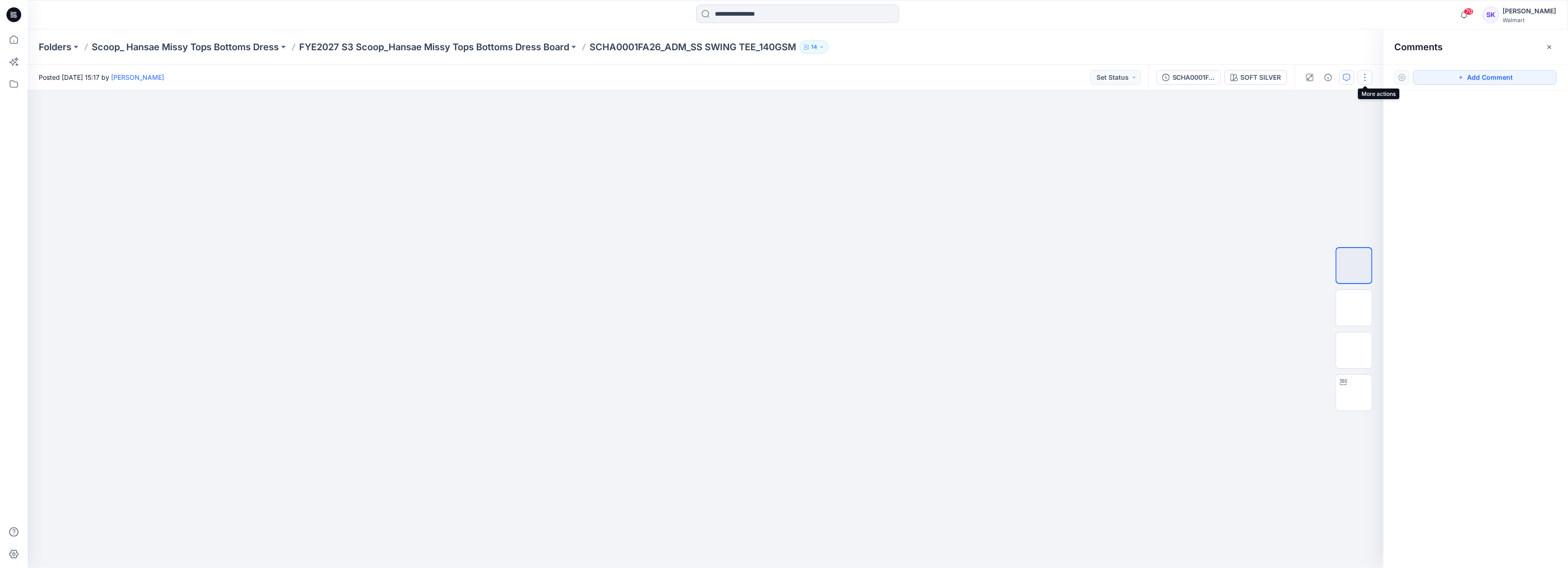
click at [371, 17] on button "button" at bounding box center [1365, 77] width 15 height 15
click at [371, 17] on button "Edit" at bounding box center [1326, 125] width 85 height 17
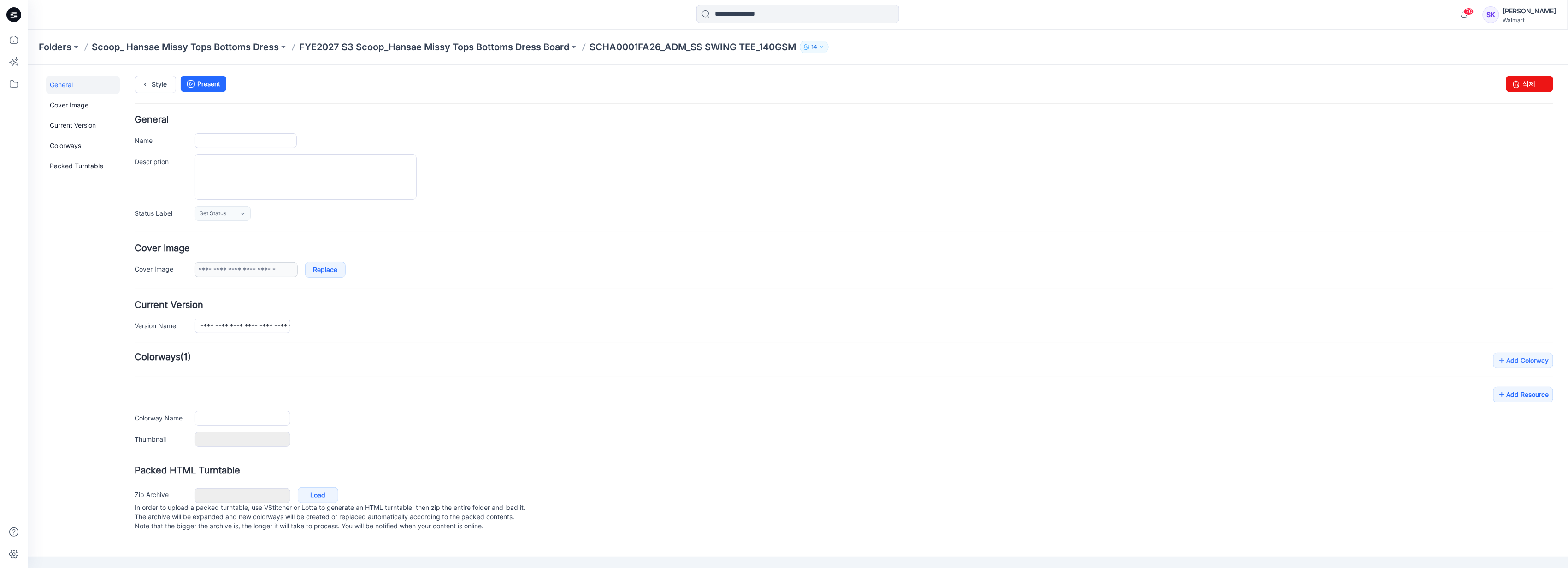
type input "**********"
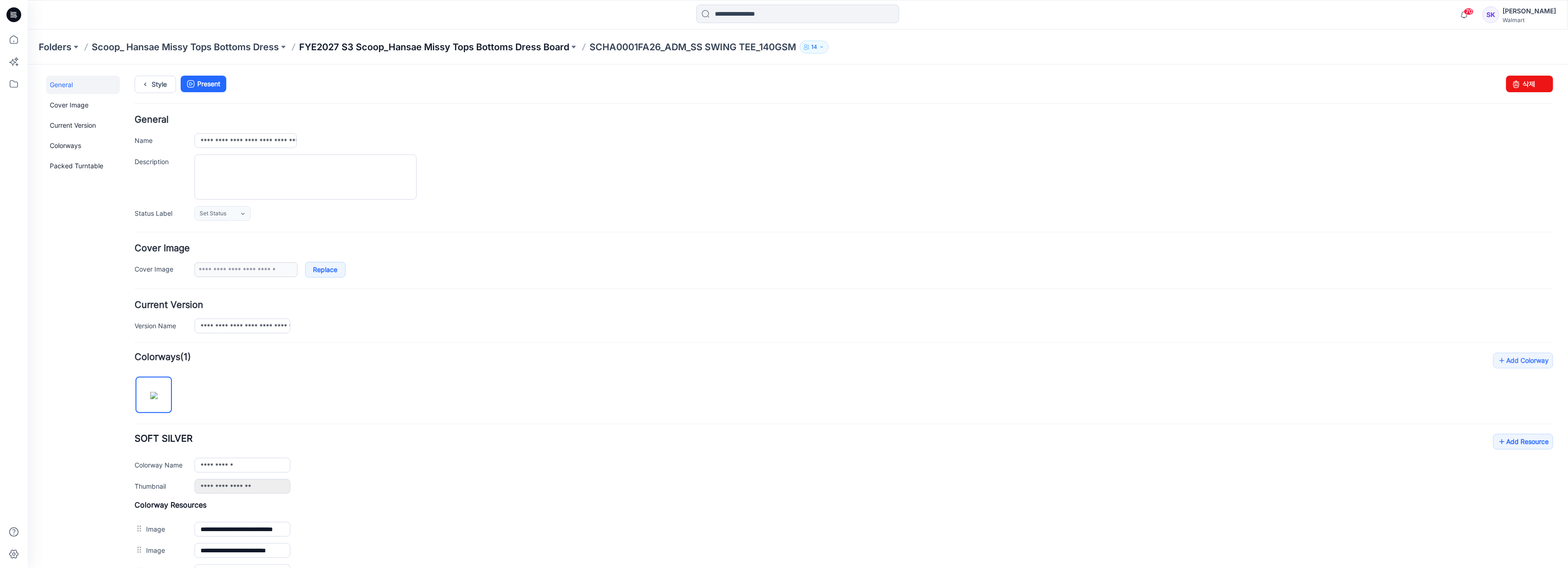
click at [458, 45] on p "FYE2027 S3 Scoop_Hansae Missy Tops Bottoms Dress Board" at bounding box center [434, 47] width 270 height 13
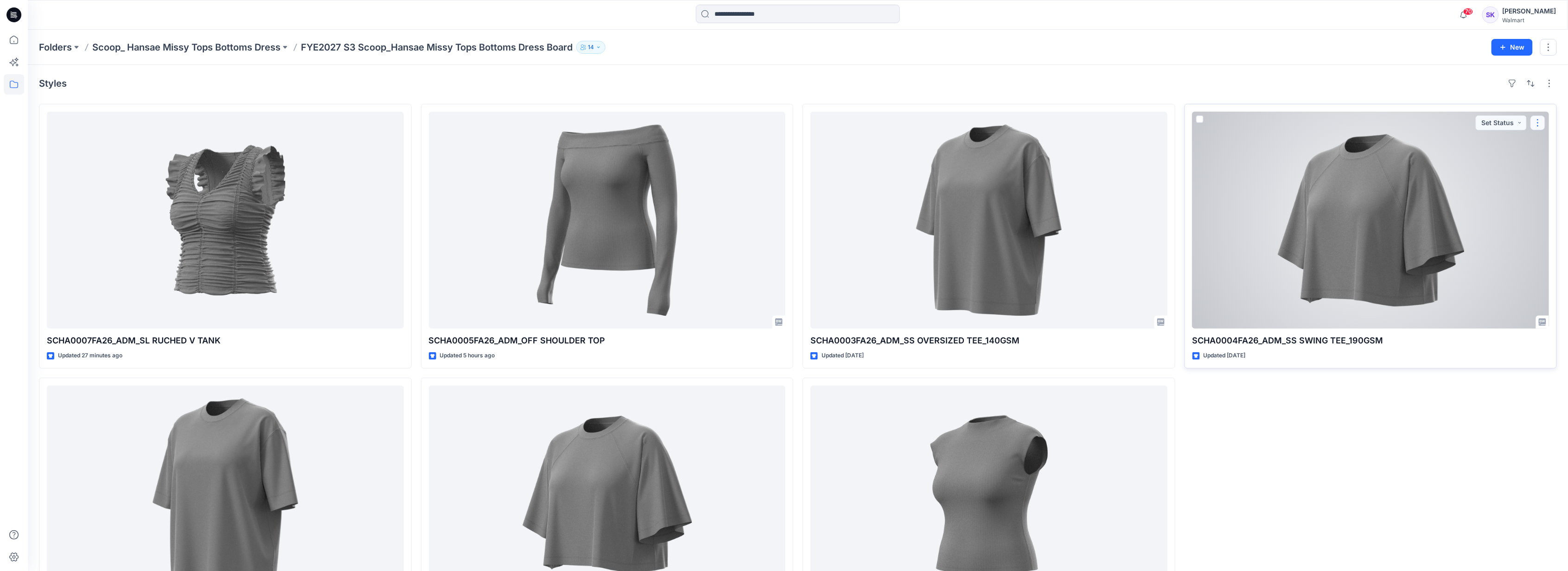
click at [1537, 122] on button "button" at bounding box center [1538, 123] width 15 height 15
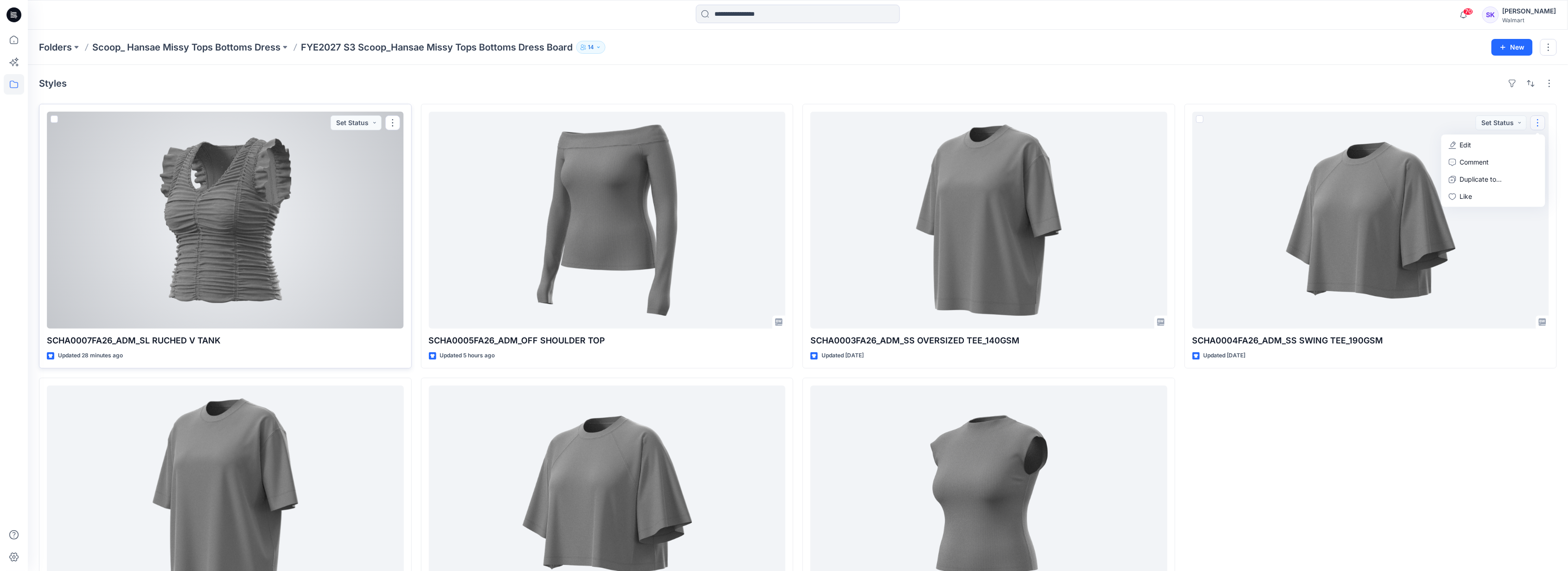
click at [264, 217] on div at bounding box center [225, 220] width 357 height 217
